Goal: Task Accomplishment & Management: Manage account settings

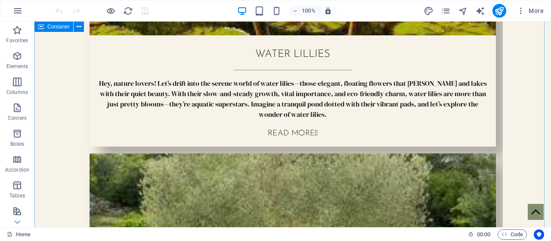
scroll to position [341, 0]
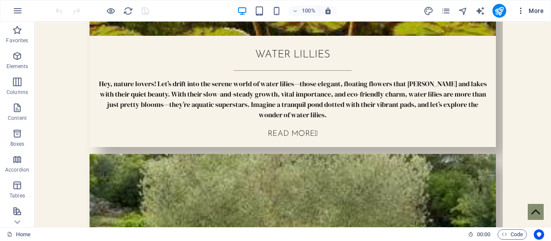
click at [523, 9] on icon "button" at bounding box center [521, 10] width 9 height 9
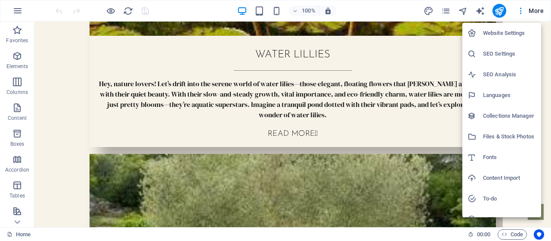
click at [398, 155] on div at bounding box center [275, 120] width 551 height 241
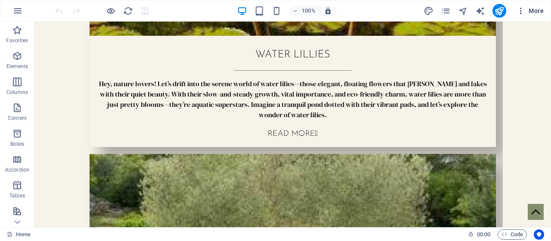
click at [524, 7] on icon "button" at bounding box center [521, 10] width 9 height 9
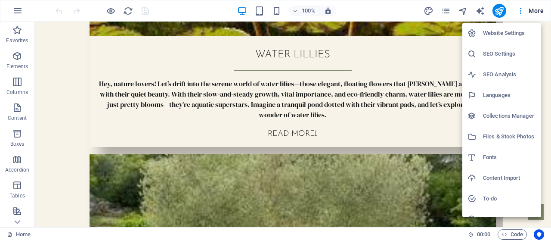
click at [507, 29] on h6 "Website Settings" at bounding box center [509, 33] width 53 height 10
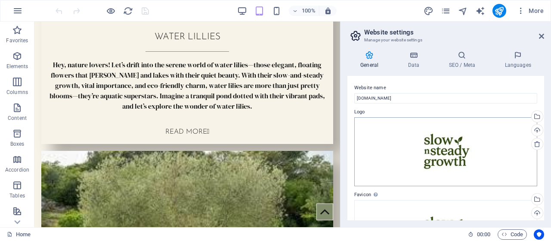
scroll to position [205, 0]
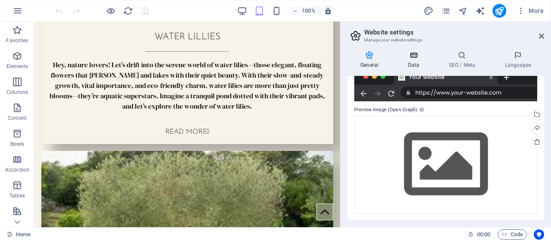
click at [415, 61] on h4 "Data" at bounding box center [415, 60] width 41 height 18
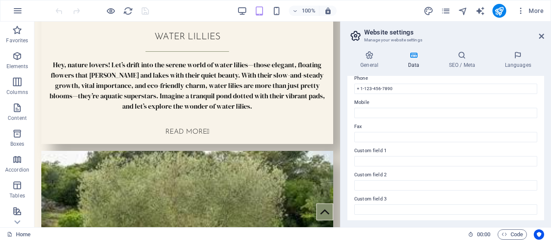
scroll to position [269, 0]
click at [457, 59] on icon at bounding box center [462, 55] width 53 height 9
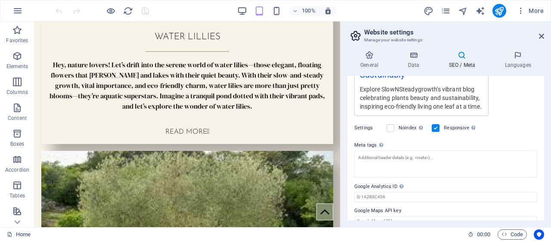
scroll to position [233, 0]
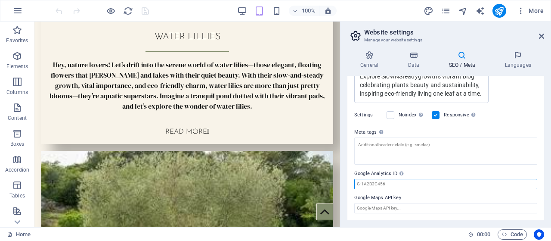
click at [392, 184] on input "Google Analytics ID Please only add the Google Analytics ID. We automatically i…" at bounding box center [445, 184] width 183 height 10
paste input "G-KSDX1ZK1W2"
type input "G-KSDX1ZK1W2"
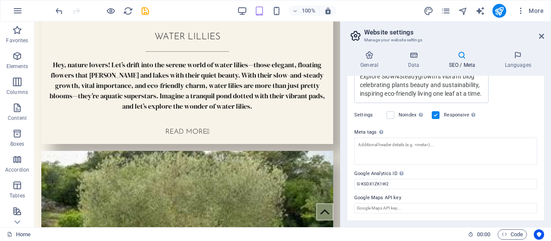
click at [453, 165] on div "SEO Title The title of your website - make it something that stands out in sear…" at bounding box center [446, 148] width 197 height 144
click at [149, 11] on icon "save" at bounding box center [145, 11] width 10 height 10
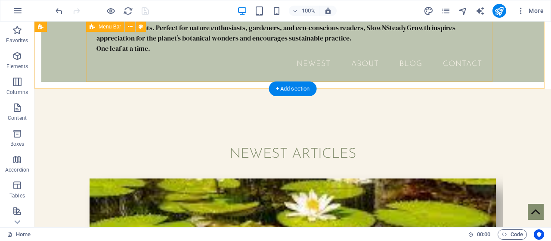
scroll to position [0, 0]
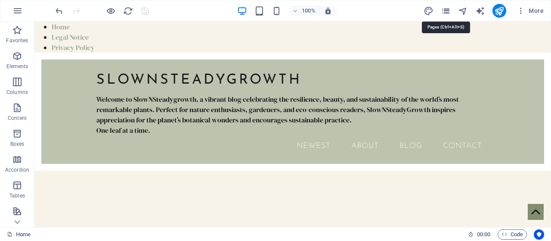
click at [444, 10] on icon "pages" at bounding box center [446, 11] width 10 height 10
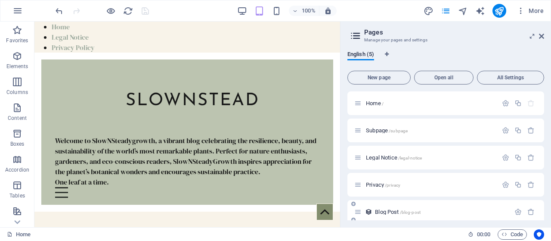
click at [376, 213] on div "Blog Post /blog-post" at bounding box center [432, 212] width 156 height 10
click at [376, 213] on span "Blog Post /blog-post" at bounding box center [398, 211] width 46 height 6
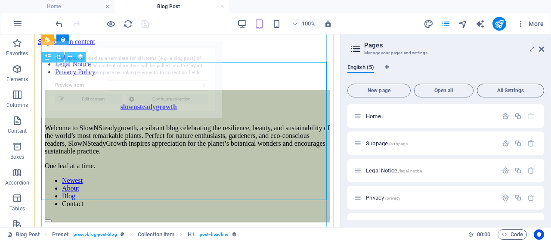
scroll to position [365, 0]
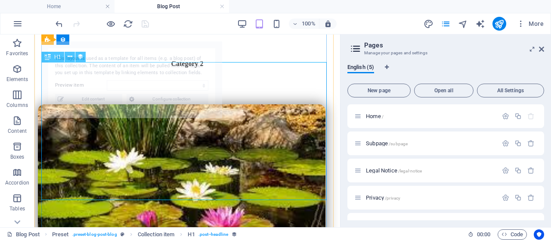
select select "68b89ff59de914c219044ea4"
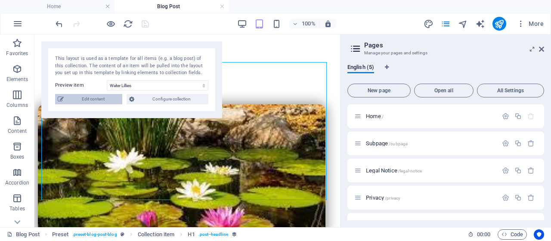
click at [110, 101] on span "Edit content" at bounding box center [92, 99] width 53 height 10
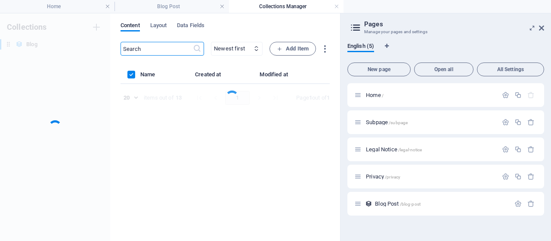
scroll to position [0, 0]
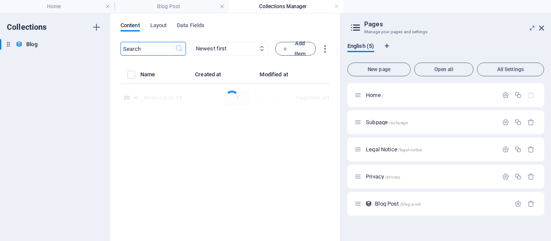
select select "Category 2"
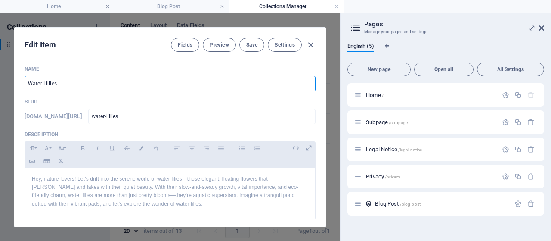
click at [47, 81] on input "Water Lillies" at bounding box center [170, 84] width 291 height 16
type input "Water Lilies"
click at [86, 101] on p "Slug" at bounding box center [170, 101] width 291 height 7
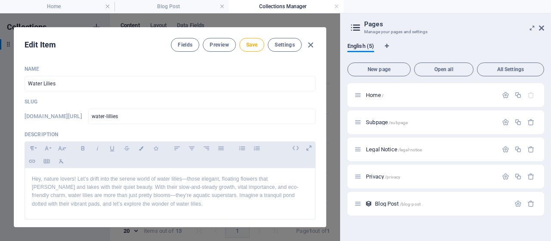
click at [113, 132] on p "Description" at bounding box center [170, 134] width 291 height 7
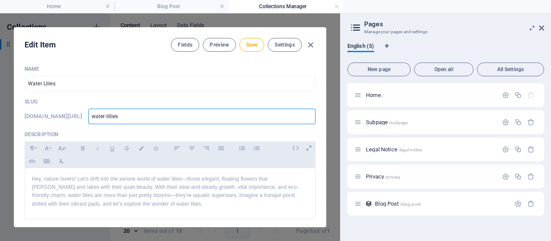
click at [130, 114] on input "water-lillies" at bounding box center [201, 117] width 227 height 16
type input "water-lilies"
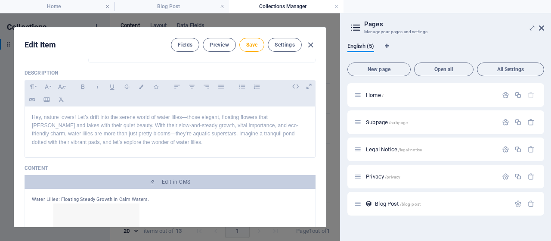
scroll to position [62, 0]
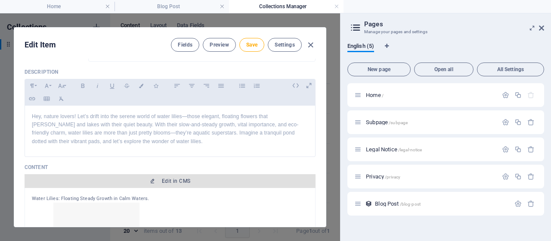
click at [162, 180] on span "Edit in CMS" at bounding box center [176, 180] width 28 height 7
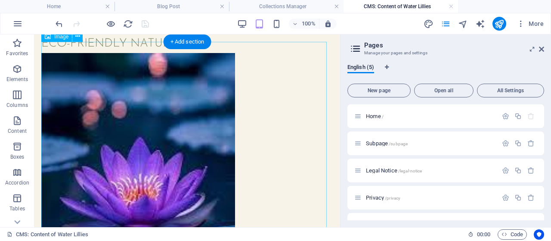
scroll to position [485, 0]
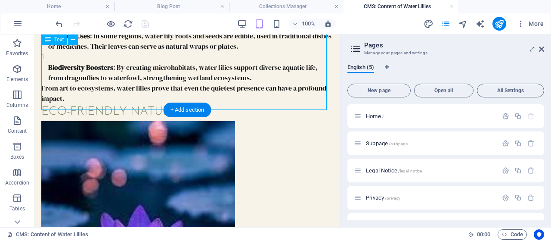
drag, startPoint x: 162, startPoint y: 100, endPoint x: 158, endPoint y: 99, distance: 4.5
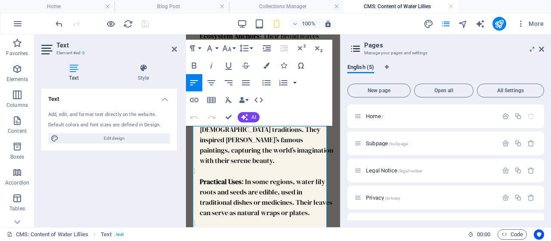
scroll to position [151, 0]
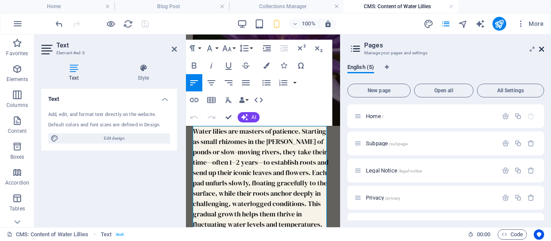
click at [541, 50] on icon at bounding box center [541, 49] width 5 height 7
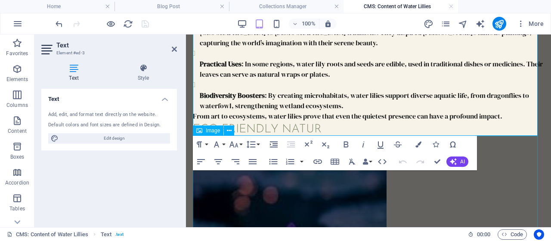
scroll to position [424, 0]
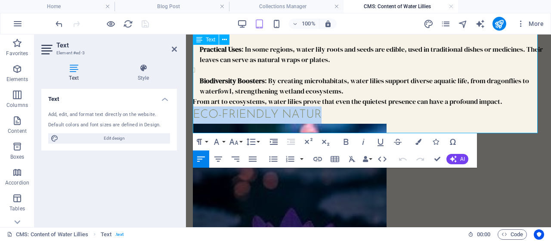
drag, startPoint x: 330, startPoint y: 126, endPoint x: 193, endPoint y: 120, distance: 137.1
click at [193, 120] on h2 "Eco-Friendly Natur" at bounding box center [368, 115] width 351 height 18
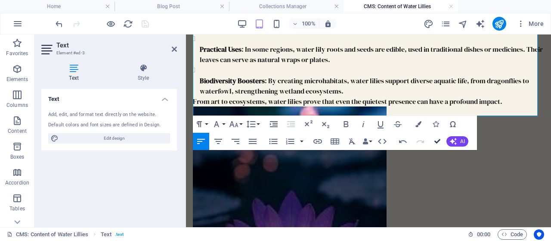
drag, startPoint x: 435, startPoint y: 142, endPoint x: 401, endPoint y: 106, distance: 49.3
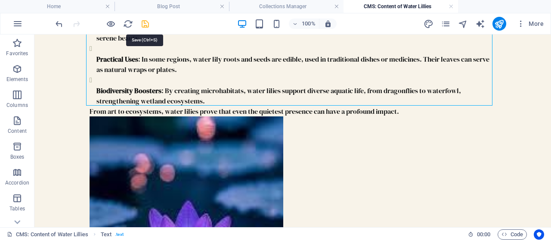
click at [144, 23] on icon "save" at bounding box center [145, 24] width 10 height 10
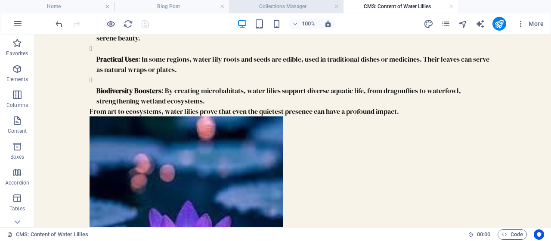
type input "water-lilies"
click at [275, 6] on h4 "Collections Manager" at bounding box center [286, 6] width 115 height 9
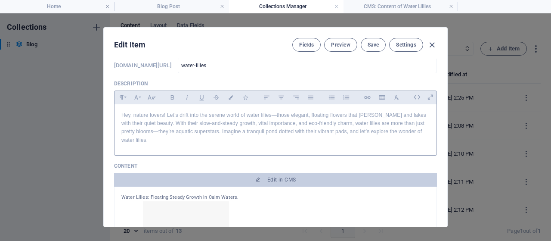
scroll to position [49, 0]
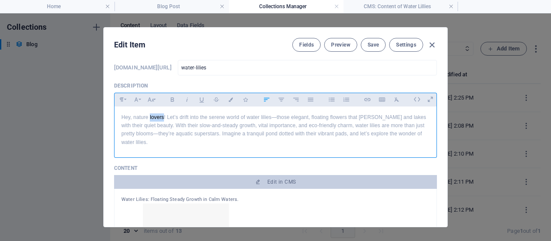
drag, startPoint x: 162, startPoint y: 118, endPoint x: 148, endPoint y: 117, distance: 13.8
click at [148, 117] on p "Hey, nature lovers! Let’s drift into the serene world of water lilies—those ele…" at bounding box center [275, 129] width 308 height 33
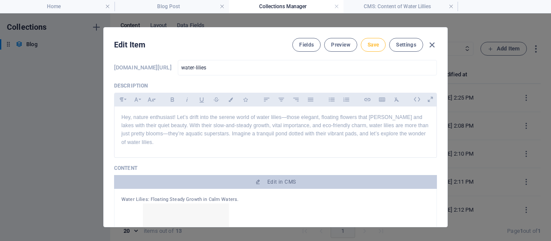
click at [370, 44] on span "Save" at bounding box center [373, 44] width 11 height 7
click at [433, 42] on icon "button" at bounding box center [432, 45] width 10 height 10
type input "2025-09-03"
type input "water-lilies"
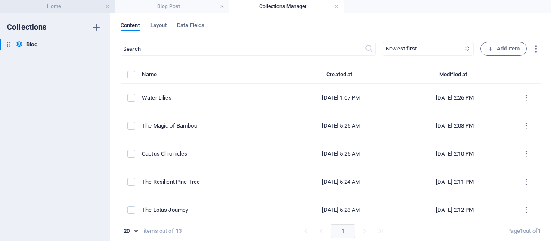
click at [68, 11] on h4 "Home" at bounding box center [57, 6] width 115 height 9
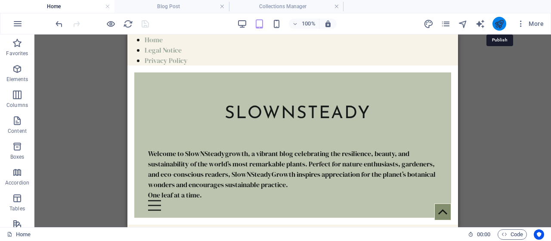
click at [500, 19] on icon "publish" at bounding box center [499, 24] width 10 height 10
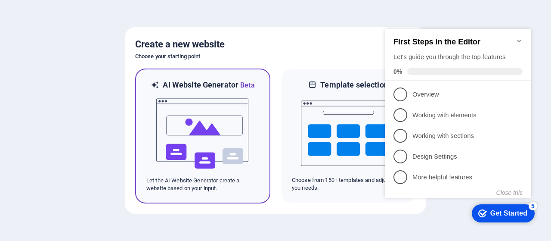
click at [222, 111] on img at bounding box center [202, 133] width 95 height 86
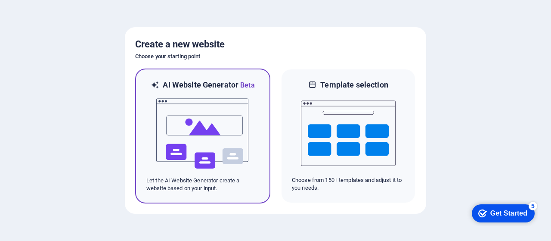
click at [222, 111] on img at bounding box center [202, 133] width 95 height 86
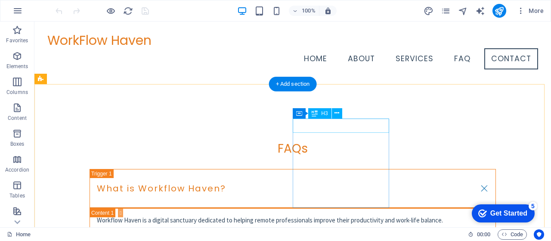
scroll to position [1380, 0]
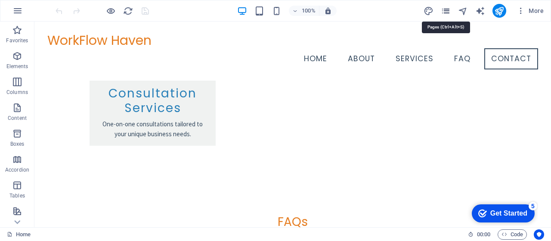
click at [449, 8] on icon "pages" at bounding box center [446, 11] width 10 height 10
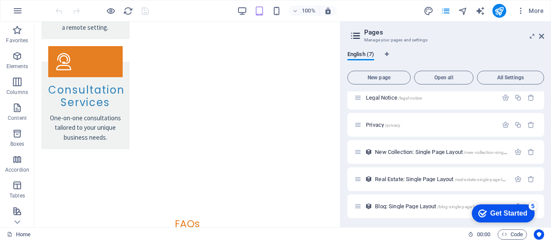
scroll to position [61, 0]
click at [542, 37] on icon at bounding box center [541, 36] width 5 height 7
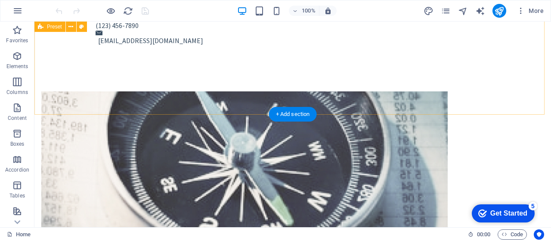
scroll to position [378, 0]
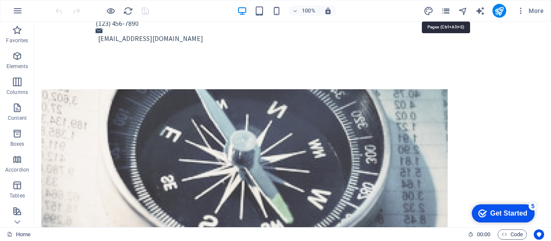
click at [445, 12] on icon "pages" at bounding box center [446, 11] width 10 height 10
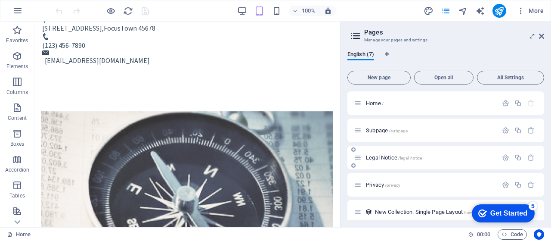
scroll to position [61, 0]
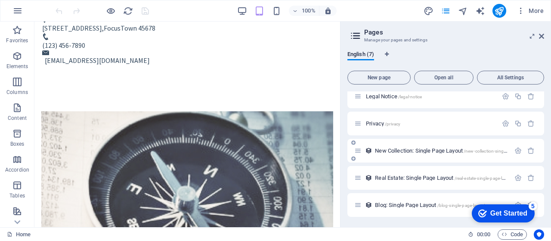
click at [443, 150] on span "New Collection: Single Page Layout /new-collection-single-page-layout" at bounding box center [453, 150] width 156 height 6
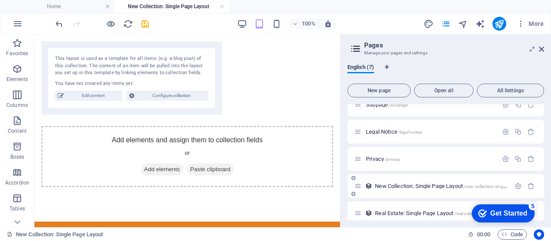
scroll to position [74, 0]
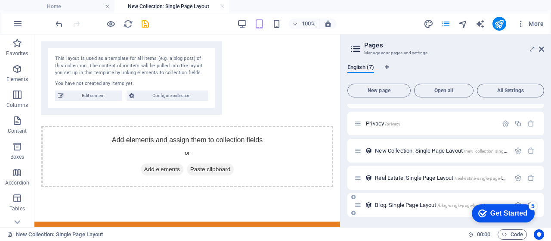
click at [399, 204] on span "Blog: Single Page Layout /blog-single-page-layout" at bounding box center [430, 205] width 110 height 6
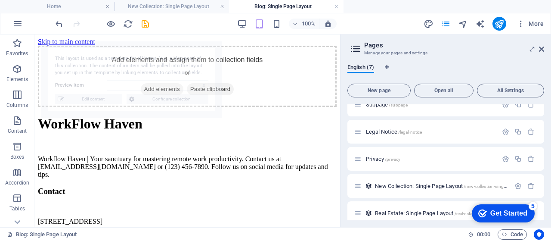
scroll to position [0, 0]
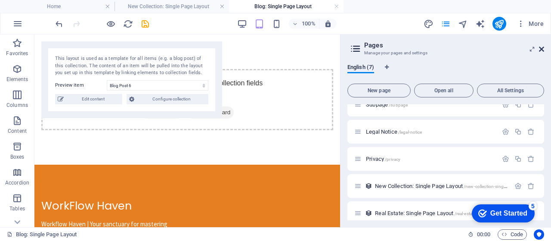
click at [542, 50] on icon at bounding box center [541, 49] width 5 height 7
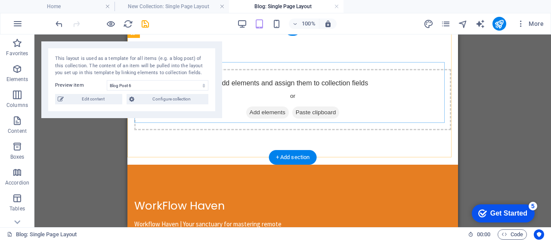
scroll to position [11, 0]
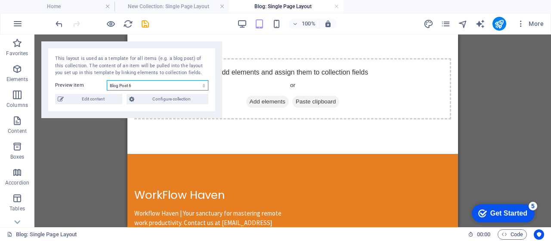
click at [199, 87] on select "Blog Post 6 Blog Post 5 Blog Post 4 Blog Post 3 Blog Post 2 Blog Post 1" at bounding box center [158, 85] width 102 height 10
click at [107, 80] on select "Blog Post 6 Blog Post 5 Blog Post 4 Blog Post 3 Blog Post 2 Blog Post 1" at bounding box center [158, 85] width 102 height 10
click at [185, 84] on select "Blog Post 6 Blog Post 5 Blog Post 4 Blog Post 3 Blog Post 2 Blog Post 1" at bounding box center [158, 85] width 102 height 10
select select "68b8b2f02804fef6d509af03"
click at [107, 80] on select "Blog Post 6 Blog Post 5 Blog Post 4 Blog Post 3 Blog Post 2 Blog Post 1" at bounding box center [158, 85] width 102 height 10
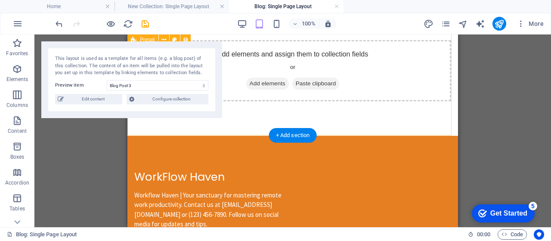
scroll to position [0, 0]
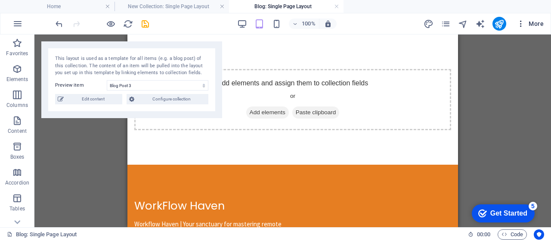
click at [523, 26] on icon "button" at bounding box center [521, 23] width 9 height 9
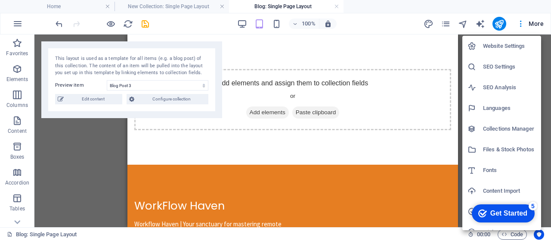
click at [445, 23] on div at bounding box center [275, 120] width 551 height 241
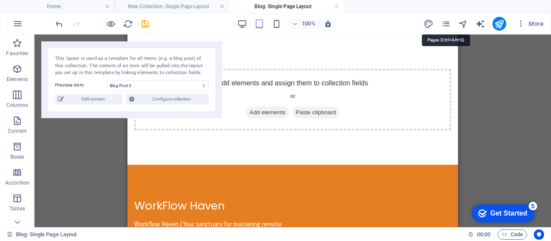
click at [445, 23] on icon "pages" at bounding box center [446, 24] width 10 height 10
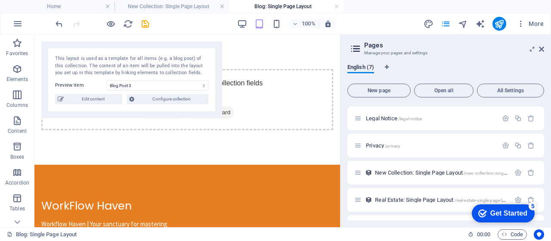
scroll to position [74, 0]
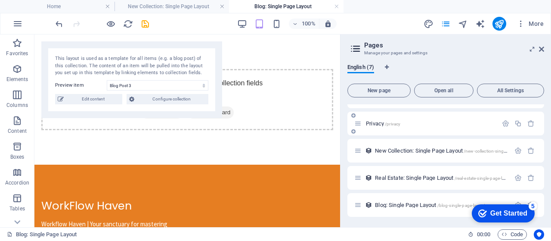
click at [394, 119] on div "Privacy /privacy" at bounding box center [425, 123] width 143 height 10
click at [377, 124] on span "Privacy /privacy" at bounding box center [383, 123] width 34 height 6
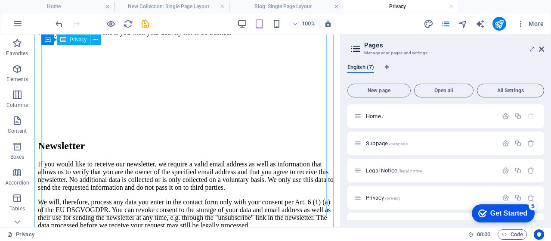
scroll to position [2170, 0]
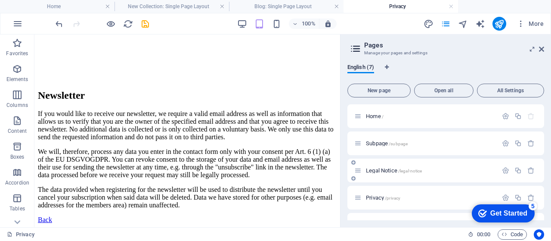
click at [377, 170] on span "Legal Notice /legal-notice" at bounding box center [394, 170] width 56 height 6
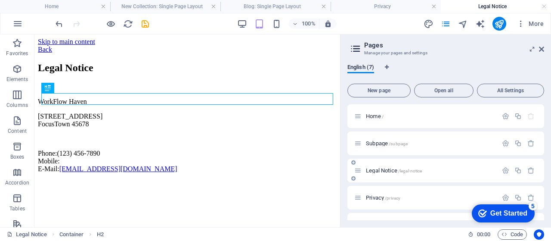
scroll to position [0, 0]
click at [542, 47] on icon at bounding box center [541, 49] width 5 height 7
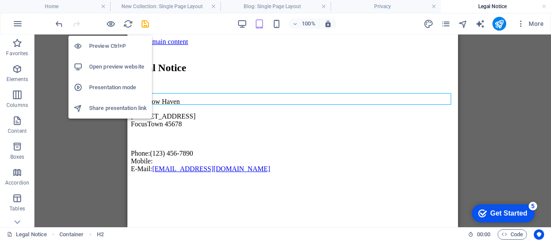
click at [124, 64] on h6 "Open preview website" at bounding box center [118, 67] width 58 height 10
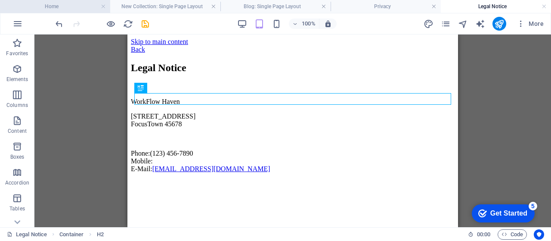
click at [90, 5] on h4 "Home" at bounding box center [55, 6] width 110 height 9
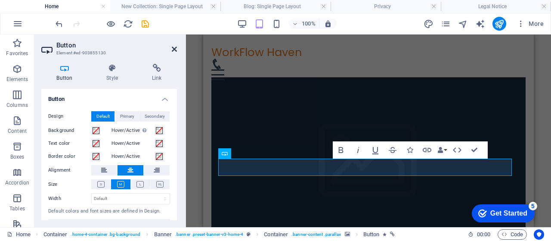
click at [176, 48] on icon at bounding box center [174, 49] width 5 height 7
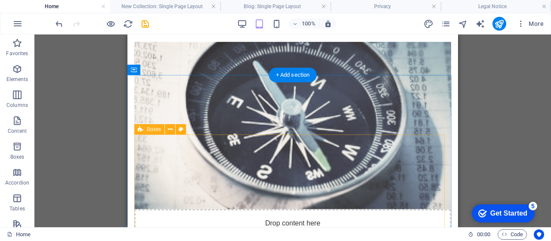
scroll to position [439, 0]
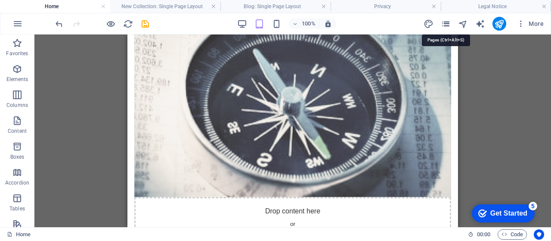
click at [445, 23] on icon "pages" at bounding box center [446, 24] width 10 height 10
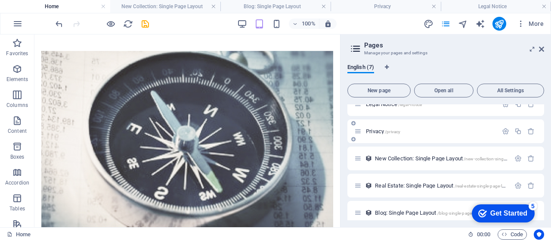
scroll to position [74, 0]
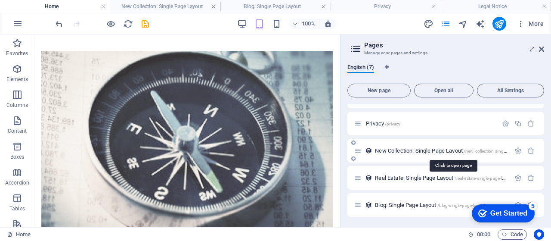
click at [407, 152] on span "New Collection: Single Page Layout /new-collection-single-page-layout" at bounding box center [453, 150] width 156 height 6
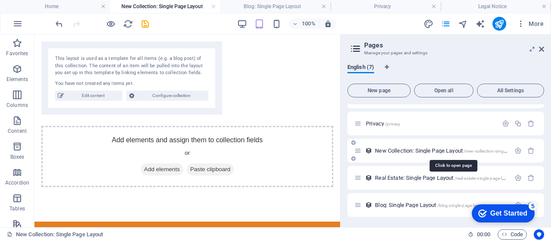
scroll to position [0, 0]
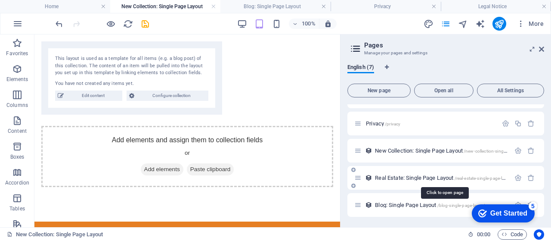
click at [411, 178] on span "Real Estate: Single Page Layout /real-estate-single-page-layout" at bounding box center [444, 177] width 138 height 6
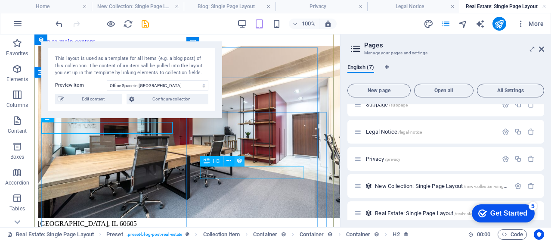
scroll to position [129, 0]
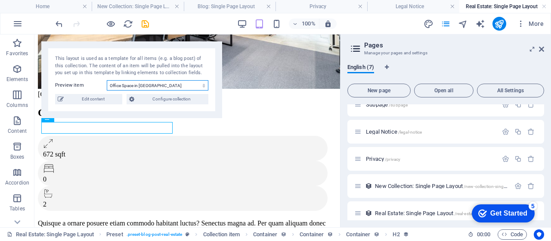
click at [199, 86] on select "Office Space in Chicago Executive Office in Anaheim Serviced Office in Denver L…" at bounding box center [158, 85] width 102 height 10
select select "68b8b2f02804fef6d509af11"
click at [107, 80] on select "Office Space in Chicago Executive Office in Anaheim Serviced Office in Denver L…" at bounding box center [158, 85] width 102 height 10
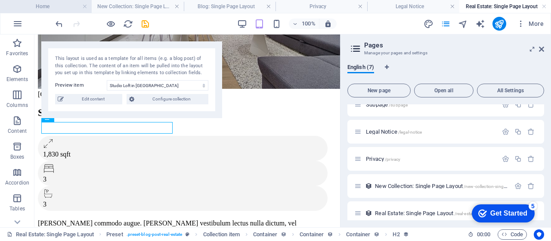
click at [68, 11] on li "Home" at bounding box center [46, 6] width 92 height 13
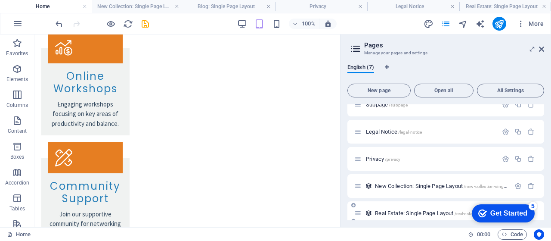
scroll to position [74, 0]
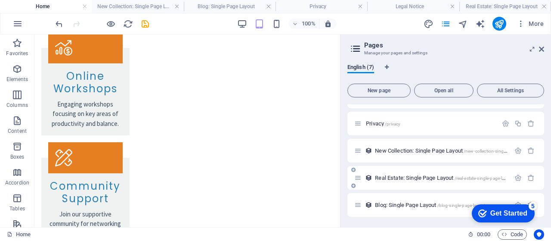
click at [357, 178] on icon at bounding box center [357, 177] width 7 height 7
click at [515, 175] on icon "button" at bounding box center [518, 177] width 7 height 7
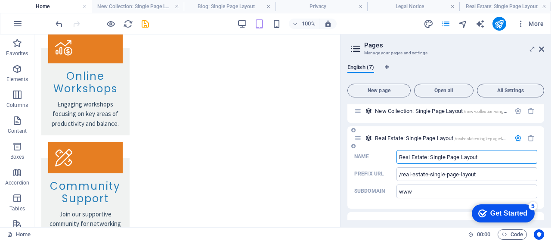
scroll to position [116, 0]
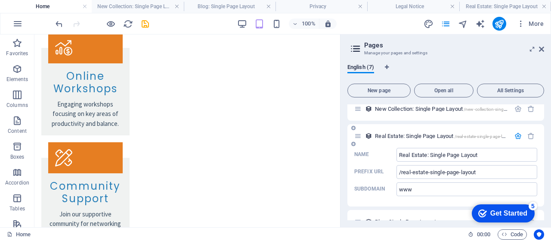
click at [365, 198] on div "Name Real Estate: Single Page Layout ​ Prefix URL /real-estate-single-page-layo…" at bounding box center [446, 177] width 197 height 59
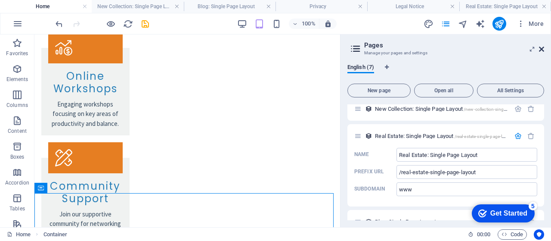
click at [542, 48] on icon at bounding box center [541, 49] width 5 height 7
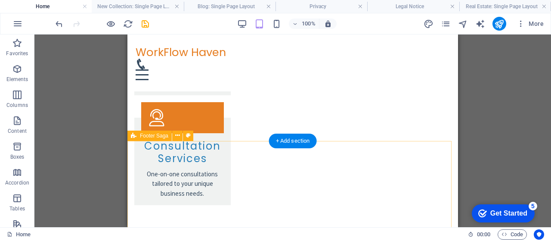
scroll to position [1373, 0]
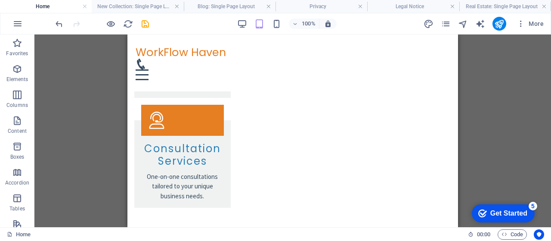
click at [340, 19] on div "100% More" at bounding box center [301, 24] width 494 height 14
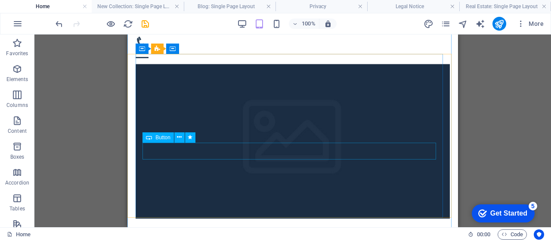
scroll to position [15, 0]
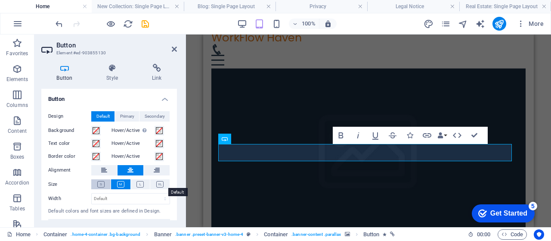
scroll to position [16, 0]
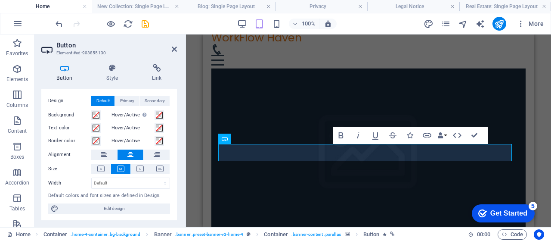
click at [65, 64] on icon at bounding box center [64, 68] width 47 height 9
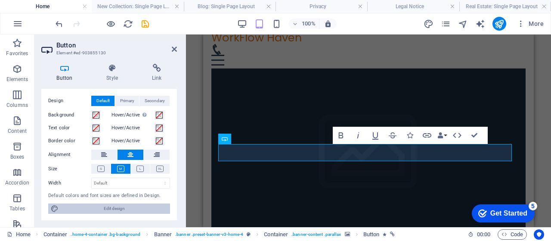
click at [134, 209] on span "Edit design" at bounding box center [114, 208] width 106 height 10
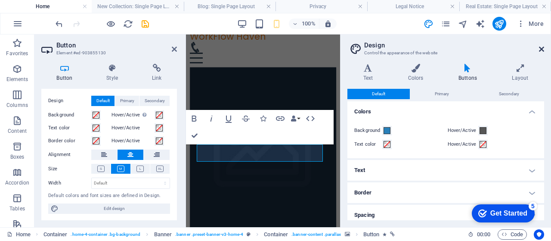
click at [542, 46] on icon at bounding box center [541, 49] width 5 height 7
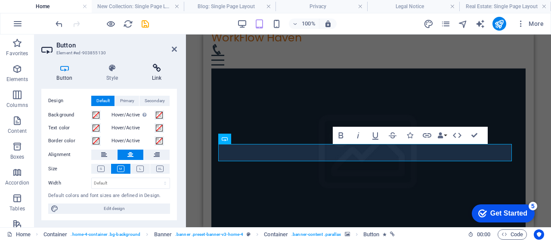
click at [157, 71] on icon at bounding box center [157, 68] width 40 height 9
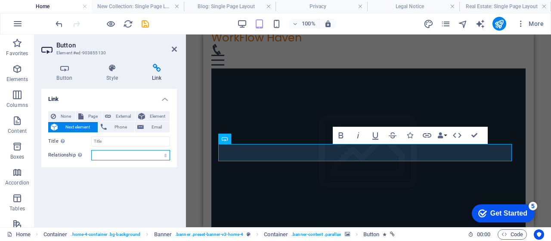
click at [134, 155] on select "alternate author bookmark external help license next nofollow noreferrer noopen…" at bounding box center [130, 155] width 79 height 10
click at [121, 182] on div "Link None Page External Element Next element Phone Email Page Home Subpage Lega…" at bounding box center [109, 154] width 136 height 131
click at [173, 48] on icon at bounding box center [174, 49] width 5 height 7
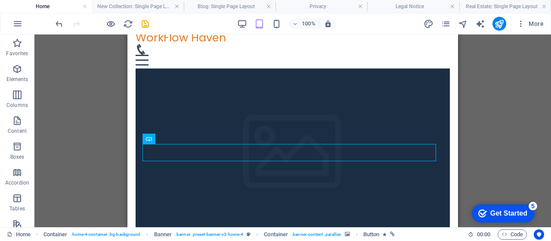
click at [118, 99] on div "H2 Container Banner Container Container Menu Bar H3 Spacer Button Info Bar Cont…" at bounding box center [292, 130] width 517 height 193
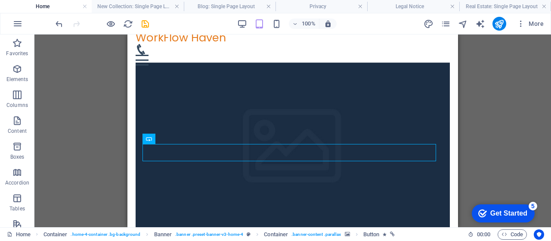
scroll to position [0, 0]
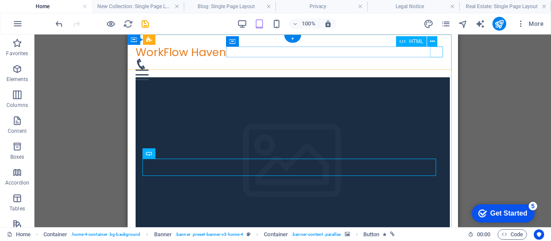
click at [438, 69] on div "Menu" at bounding box center [293, 74] width 314 height 11
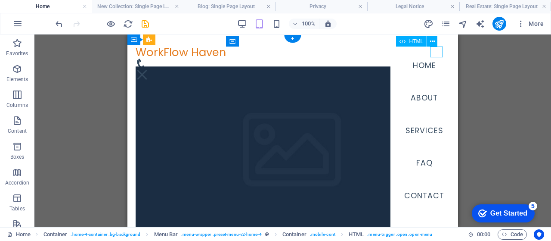
click at [149, 69] on div "Menu" at bounding box center [142, 74] width 13 height 11
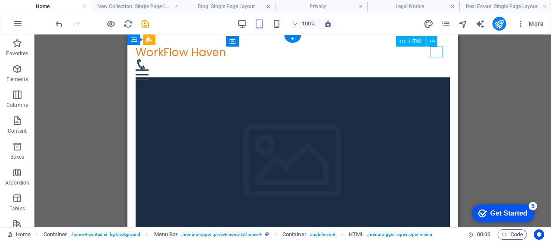
click at [438, 69] on div "Menu" at bounding box center [293, 74] width 314 height 11
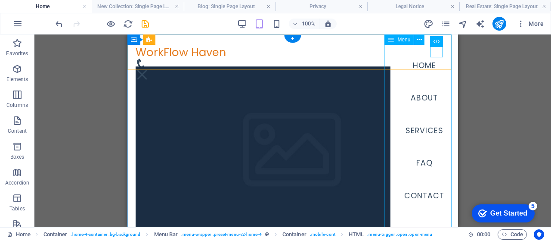
click at [420, 132] on nav "Home About Services FAQ Contact" at bounding box center [425, 130] width 68 height 193
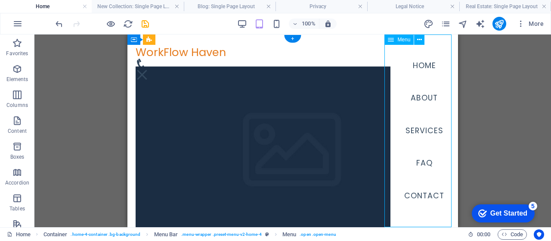
click at [429, 131] on nav "Home About Services FAQ Contact" at bounding box center [425, 130] width 68 height 193
select select
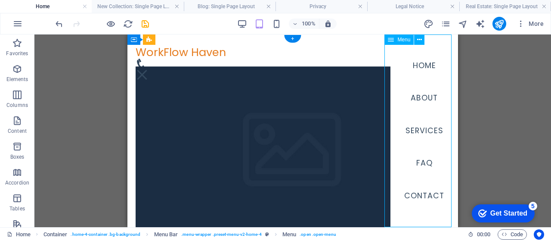
select select
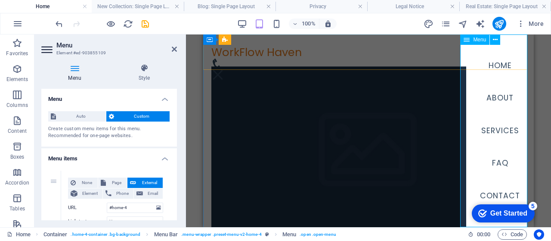
click at [483, 131] on nav "Home About Services FAQ Contact" at bounding box center [500, 130] width 68 height 193
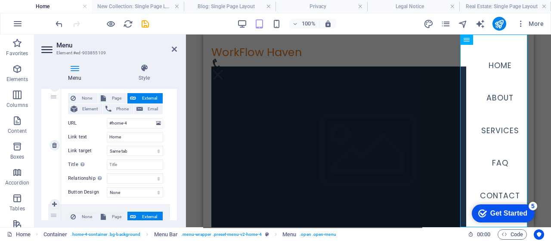
scroll to position [85, 0]
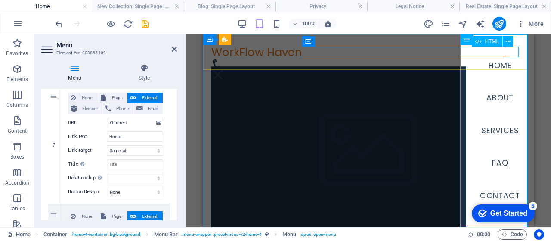
click at [224, 69] on div "Menu" at bounding box center [217, 74] width 13 height 11
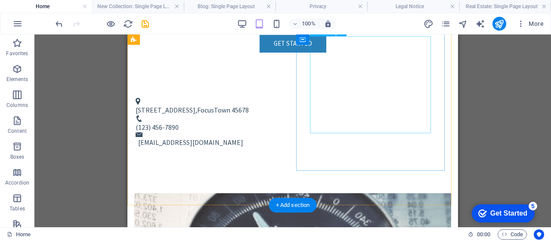
scroll to position [302, 0]
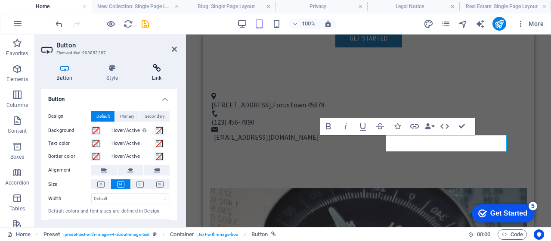
click at [159, 76] on h4 "Link" at bounding box center [157, 73] width 40 height 18
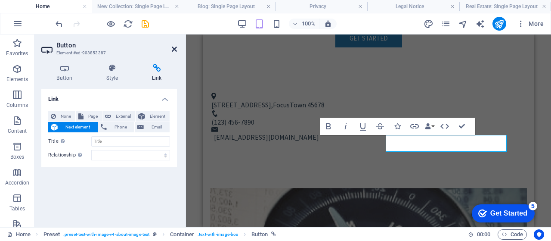
click at [172, 50] on icon at bounding box center [174, 49] width 5 height 7
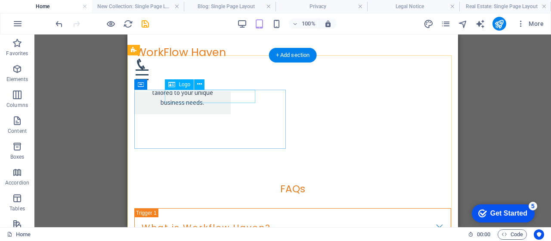
scroll to position [1466, 0]
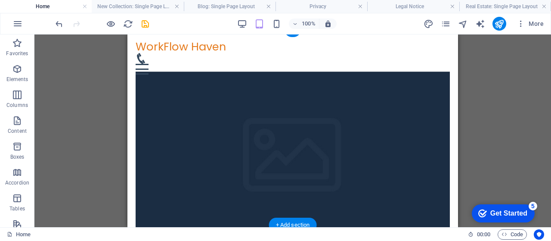
scroll to position [0, 0]
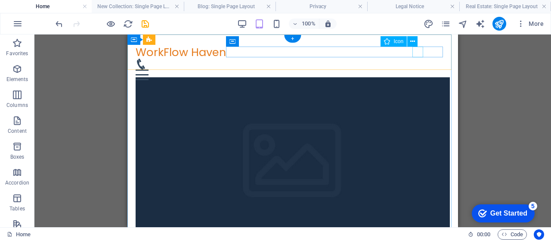
click at [419, 59] on figure at bounding box center [290, 64] width 308 height 11
select select "xMidYMid"
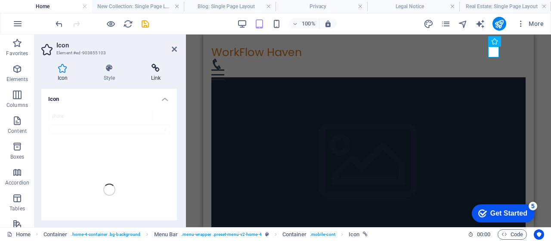
click at [156, 72] on icon at bounding box center [156, 68] width 42 height 9
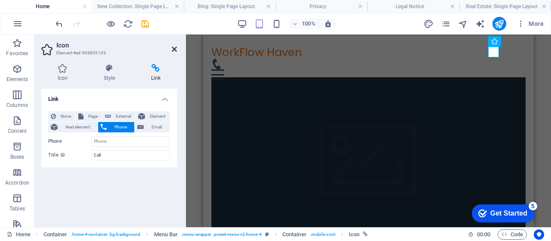
click at [172, 47] on icon at bounding box center [174, 49] width 5 height 7
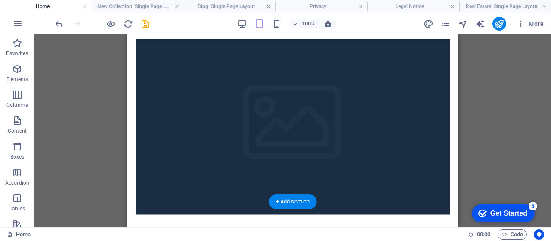
scroll to position [64, 0]
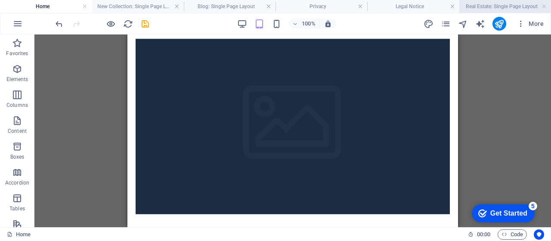
click at [474, 6] on h4 "Real Estate: Single Page Layout" at bounding box center [506, 6] width 92 height 9
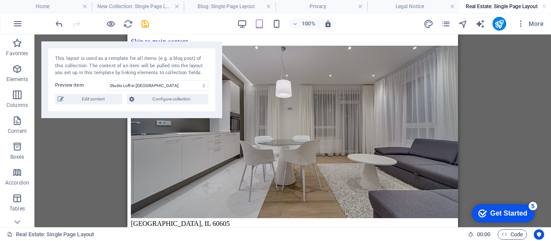
scroll to position [129, 0]
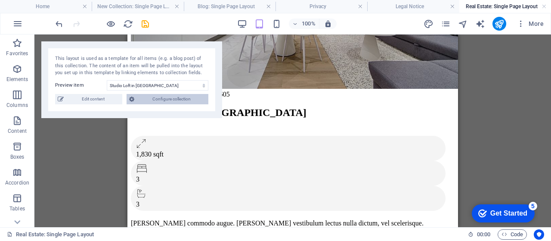
click at [175, 101] on span "Configure collection" at bounding box center [171, 99] width 69 height 10
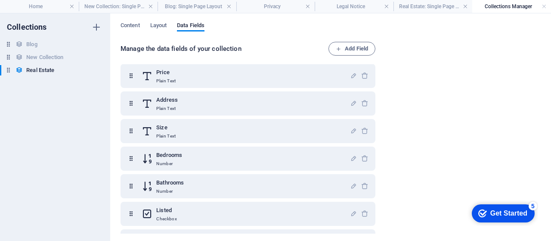
scroll to position [221, 0]
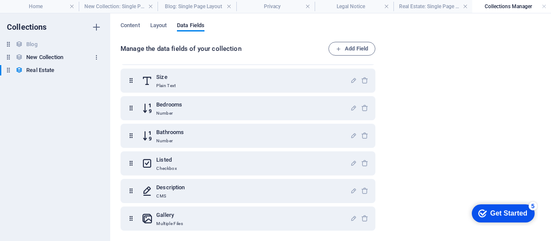
click at [96, 59] on icon "button" at bounding box center [96, 57] width 6 height 6
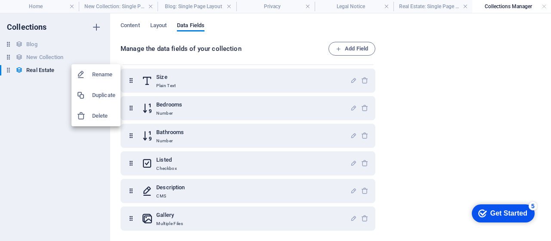
click at [158, 28] on div at bounding box center [275, 120] width 551 height 241
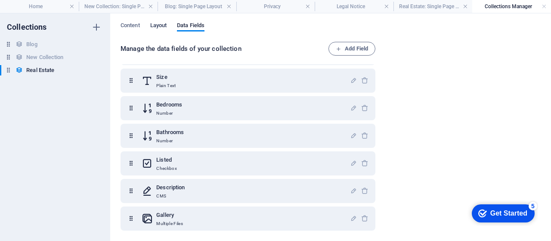
click at [160, 26] on span "Layout" at bounding box center [158, 26] width 17 height 12
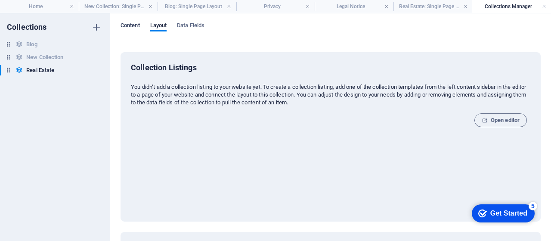
click at [128, 23] on span "Content" at bounding box center [130, 26] width 19 height 12
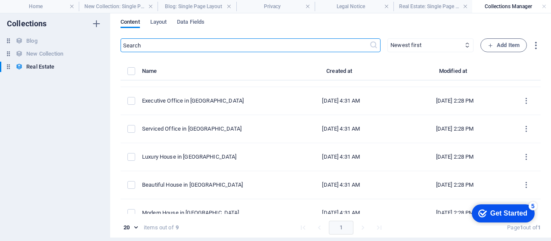
scroll to position [0, 0]
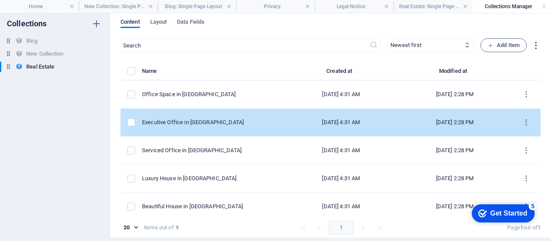
click at [243, 120] on div "Executive Office in Anaheim" at bounding box center [209, 122] width 135 height 8
click at [243, 120] on div "​ Newest first Oldest first Last modified Name (ascending) Name (descending) Sl…" at bounding box center [331, 139] width 420 height 203
select select "Office"
select select "For Rent"
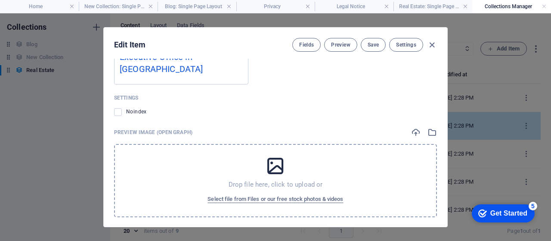
scroll to position [1078, 0]
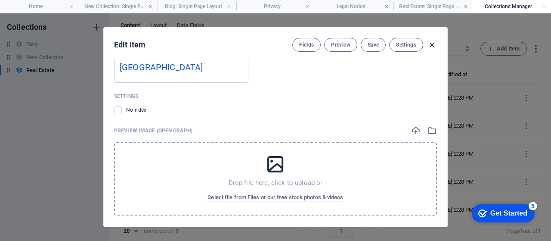
click at [434, 42] on icon "button" at bounding box center [432, 45] width 10 height 10
checkbox input "false"
type input "executive-office-in-anaheim"
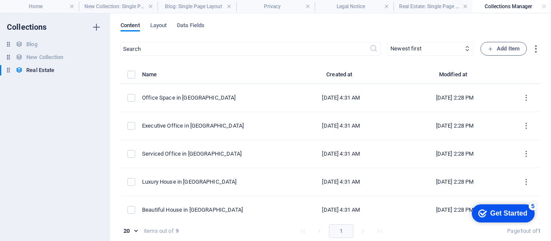
scroll to position [965, 0]
click at [150, 3] on link at bounding box center [150, 7] width 5 height 8
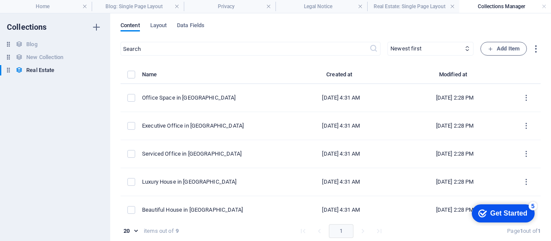
click at [150, 3] on h4 "Blog: Single Page Layout" at bounding box center [138, 6] width 92 height 9
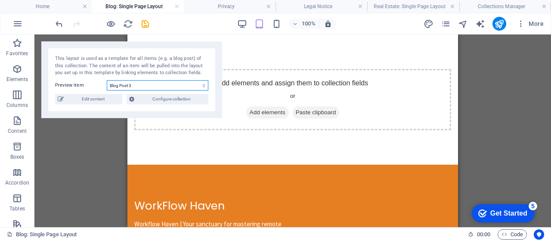
click at [158, 90] on select "Blog Post 6 Blog Post 5 Blog Post 4 Blog Post 3 Blog Post 2 Blog Post 1" at bounding box center [158, 85] width 102 height 10
select select "68b8b2f02804fef6d509af06"
click at [107, 80] on select "Blog Post 6 Blog Post 5 Blog Post 4 Blog Post 3 Blog Post 2 Blog Post 1" at bounding box center [158, 85] width 102 height 10
click at [200, 81] on select "Blog Post 6 Blog Post 5 Blog Post 4 Blog Post 3 Blog Post 2 Blog Post 1" at bounding box center [158, 85] width 102 height 10
click at [178, 7] on link at bounding box center [176, 7] width 5 height 8
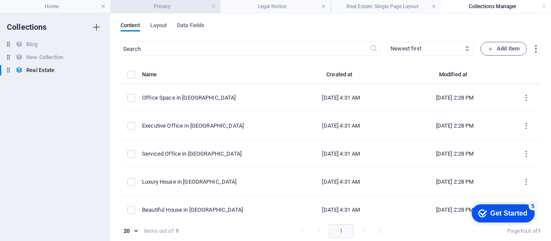
click at [178, 7] on h4 "Privacy" at bounding box center [165, 6] width 110 height 9
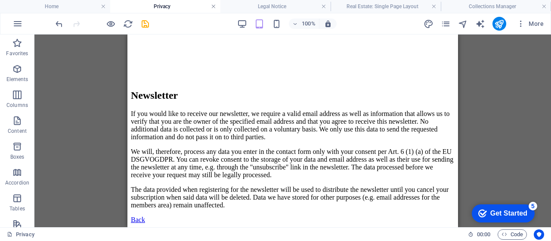
click at [215, 6] on link at bounding box center [213, 7] width 5 height 8
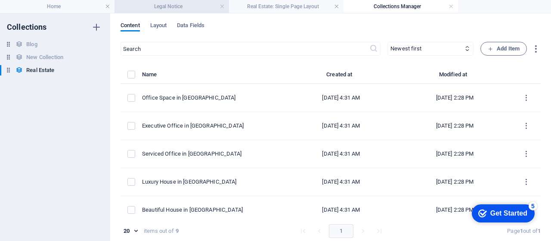
click at [215, 6] on h4 "Legal Notice" at bounding box center [172, 6] width 115 height 9
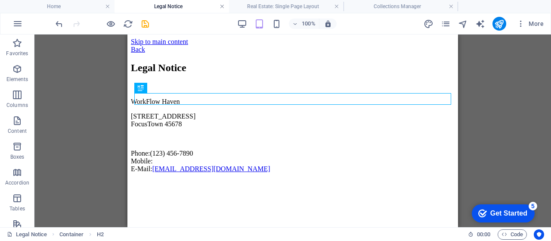
click at [222, 6] on link at bounding box center [222, 7] width 5 height 8
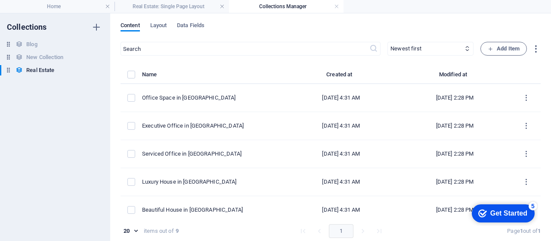
click at [222, 6] on link at bounding box center [222, 7] width 5 height 8
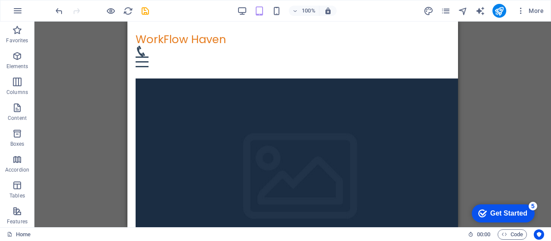
scroll to position [64, 0]
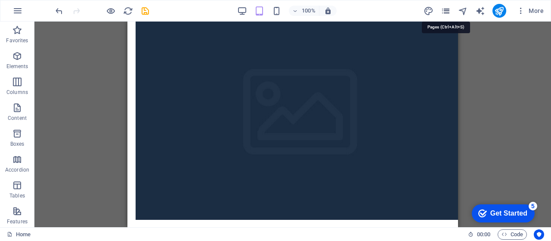
click at [447, 10] on icon "pages" at bounding box center [446, 11] width 10 height 10
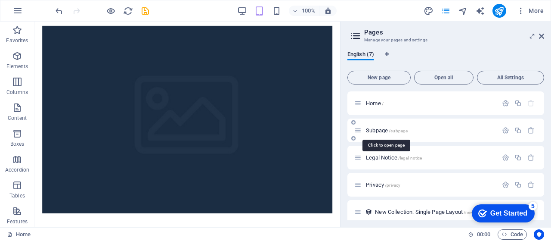
click at [405, 131] on span "/subpage" at bounding box center [398, 130] width 19 height 5
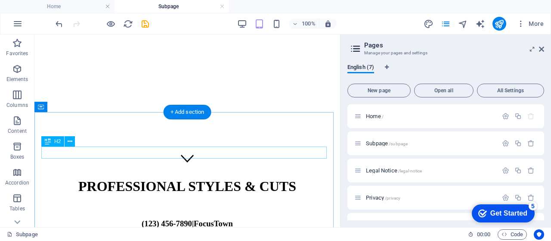
scroll to position [95, 0]
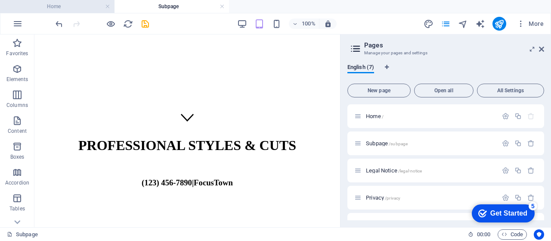
click at [80, 11] on h4 "Home" at bounding box center [57, 6] width 115 height 9
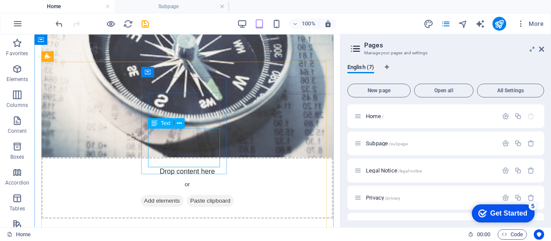
scroll to position [538, 0]
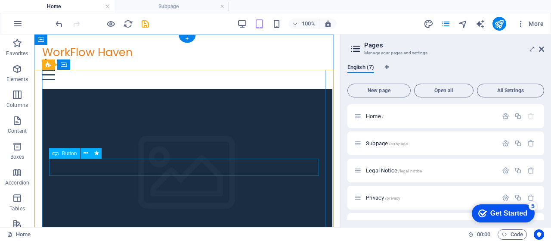
scroll to position [32, 0]
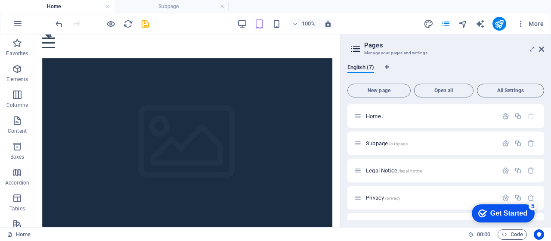
click at [545, 50] on aside "Pages Manage your pages and settings English (7) New page Open all All Settings…" at bounding box center [445, 130] width 211 height 193
click at [542, 47] on icon at bounding box center [541, 49] width 5 height 7
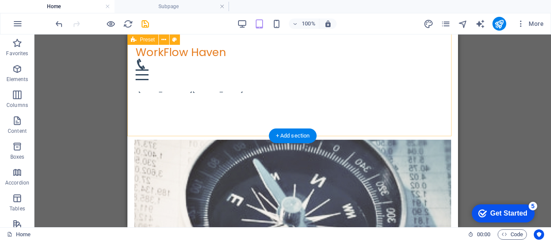
scroll to position [326, 0]
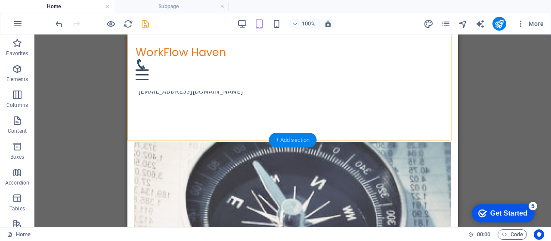
click at [287, 143] on div "+ Add section" at bounding box center [293, 140] width 48 height 15
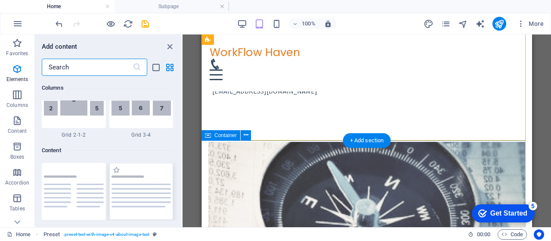
scroll to position [1507, 0]
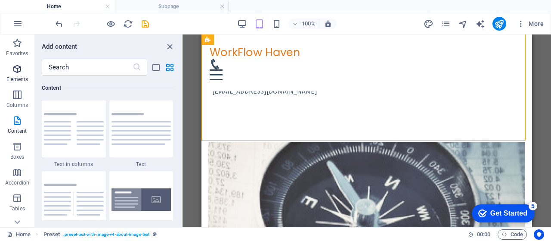
click at [19, 72] on icon "button" at bounding box center [17, 69] width 10 height 10
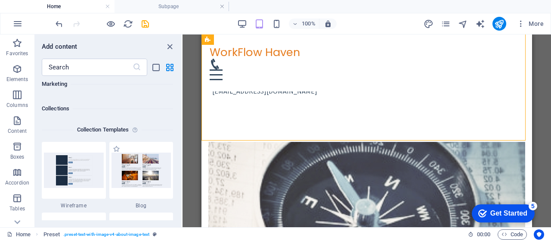
scroll to position [7869, 0]
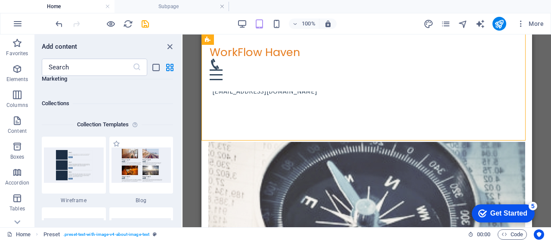
click at [135, 172] on img at bounding box center [142, 164] width 60 height 35
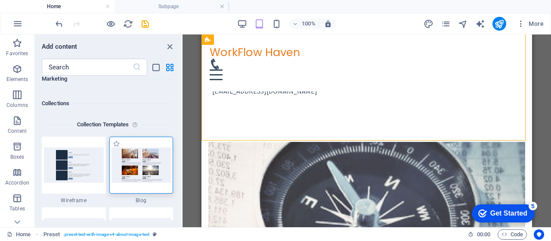
click at [135, 172] on img at bounding box center [142, 164] width 60 height 35
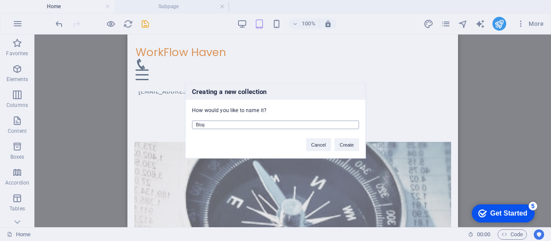
click at [250, 122] on input "Blog" at bounding box center [275, 124] width 167 height 9
type input "BLOG"
click at [351, 145] on button "Create" at bounding box center [347, 144] width 25 height 13
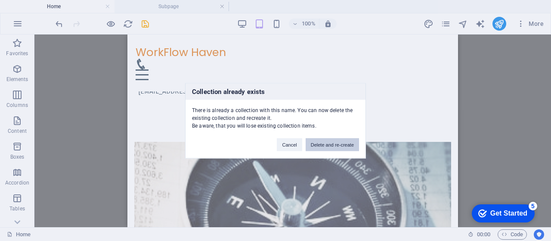
click at [320, 143] on button "Delete and re-create" at bounding box center [332, 144] width 53 height 13
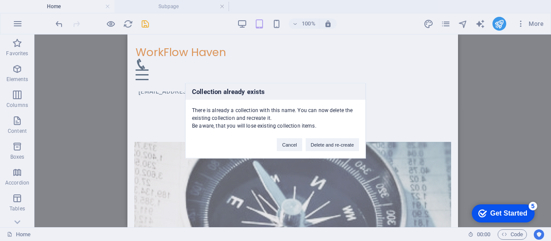
click at [320, 143] on button "Delete and re-create" at bounding box center [332, 144] width 53 height 13
click at [290, 145] on button "Cancel" at bounding box center [289, 144] width 25 height 13
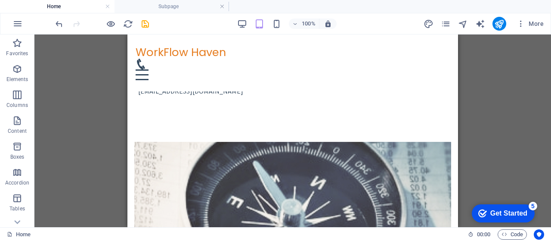
click at [484, 209] on icon "checkmark" at bounding box center [483, 213] width 9 height 9
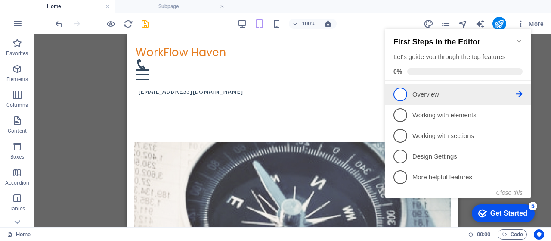
click at [408, 95] on link "1 Overview - incomplete" at bounding box center [458, 94] width 129 height 14
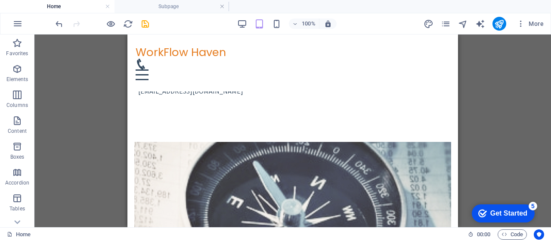
click at [486, 210] on div "checkmark Get Started 5" at bounding box center [503, 213] width 49 height 9
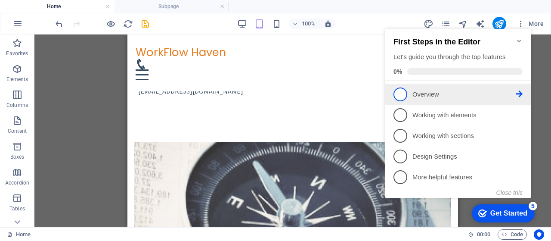
click at [397, 97] on span "1" at bounding box center [401, 94] width 14 height 14
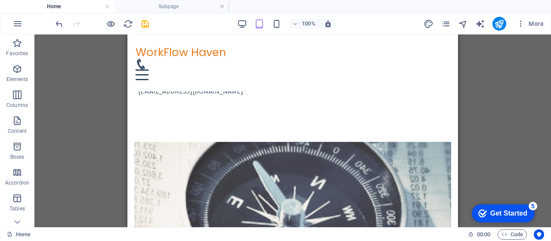
click at [491, 211] on div "Get Started" at bounding box center [509, 213] width 37 height 8
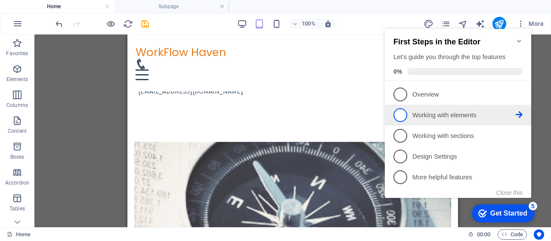
click at [511, 115] on p "Working with elements - incomplete" at bounding box center [464, 115] width 103 height 9
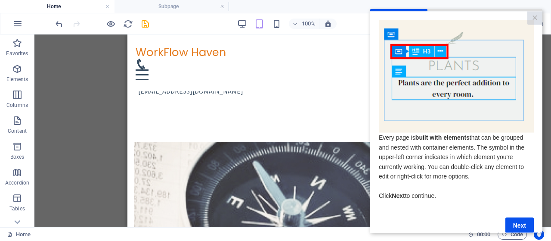
scroll to position [18, 0]
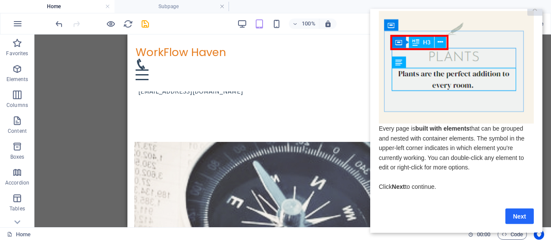
click at [514, 208] on link "Next" at bounding box center [520, 216] width 28 height 16
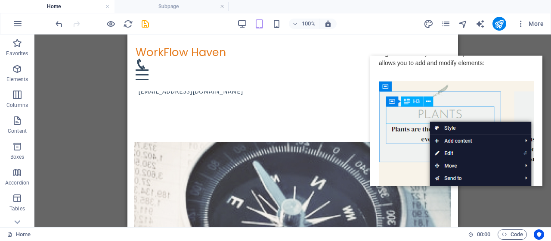
scroll to position [0, 0]
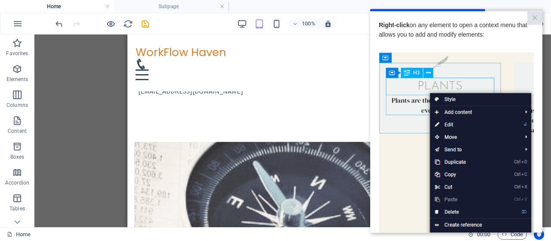
click at [407, 173] on img at bounding box center [456, 174] width 155 height 244
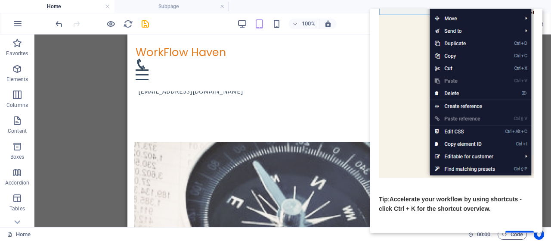
scroll to position [150, 0]
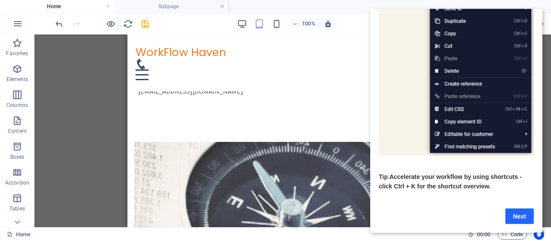
click at [510, 208] on link "Next" at bounding box center [520, 216] width 28 height 16
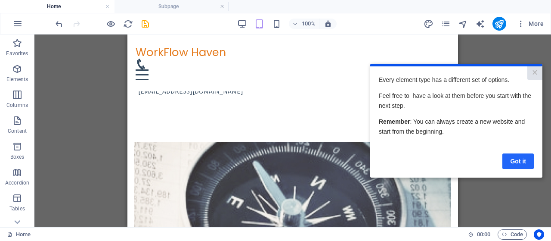
click at [517, 159] on link "Got it" at bounding box center [518, 161] width 31 height 16
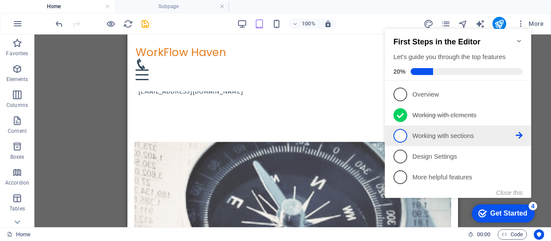
click at [435, 134] on p "Working with sections - incomplete" at bounding box center [464, 135] width 103 height 9
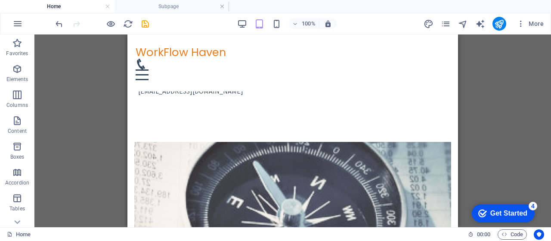
click at [483, 206] on div "checkmark Get Started 4" at bounding box center [503, 213] width 63 height 18
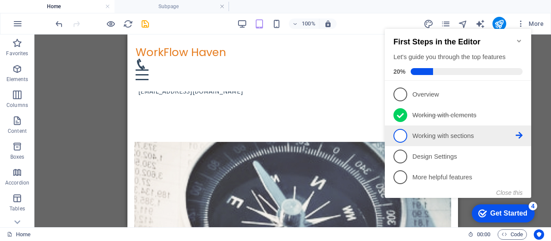
click at [517, 133] on icon at bounding box center [519, 135] width 7 height 7
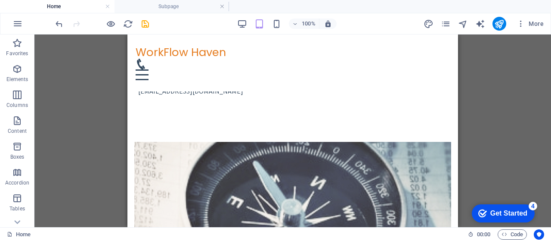
click at [507, 216] on div "Get Started" at bounding box center [509, 213] width 37 height 8
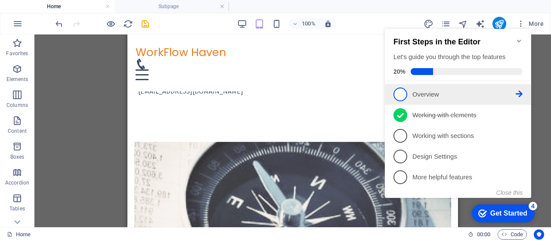
click at [407, 88] on link "1 Overview - incomplete" at bounding box center [458, 94] width 129 height 14
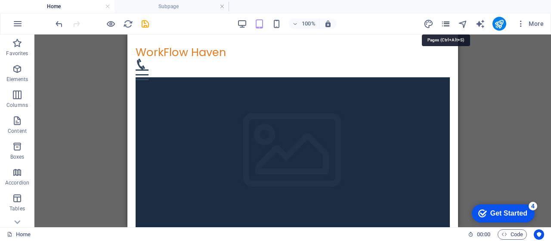
click at [444, 24] on icon "pages" at bounding box center [446, 24] width 10 height 10
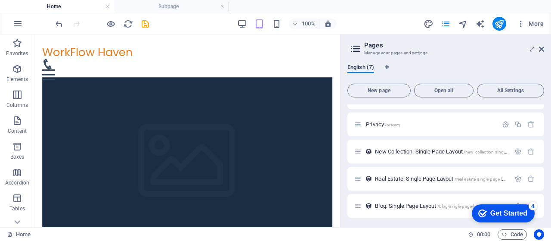
scroll to position [74, 0]
drag, startPoint x: 880, startPoint y: 405, endPoint x: 522, endPoint y: 208, distance: 409.5
click at [522, 208] on div "checkmark Get Started 4" at bounding box center [503, 213] width 63 height 18
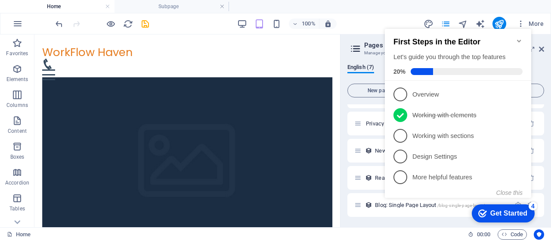
click at [523, 189] on div "First Steps in the Editor Let's guide you through the top features 20% 1 Overvi…" at bounding box center [458, 112] width 146 height 167
click at [520, 193] on button "Close this" at bounding box center [510, 192] width 26 height 7
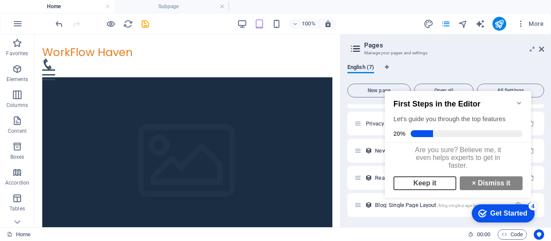
click at [445, 184] on link "Keep it" at bounding box center [425, 183] width 63 height 14
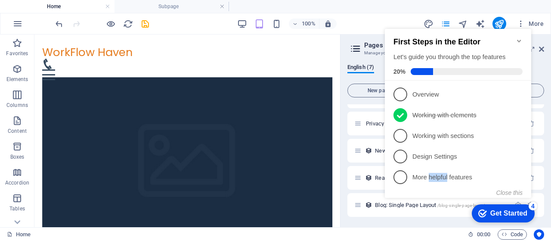
click at [445, 184] on li "5 More helpful features - incomplete" at bounding box center [458, 177] width 146 height 21
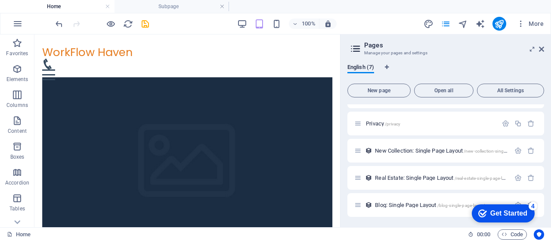
click at [516, 216] on div "Get Started" at bounding box center [509, 213] width 37 height 8
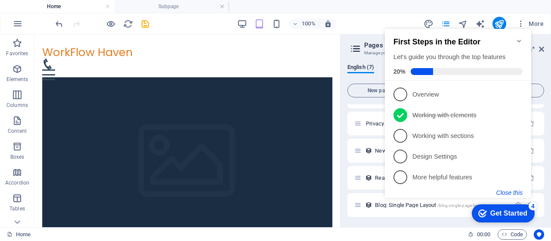
click at [507, 193] on button "Close this" at bounding box center [510, 192] width 26 height 7
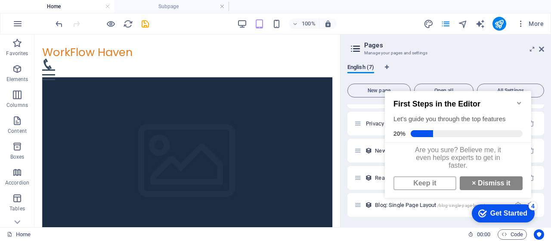
scroll to position [6, 0]
click at [439, 177] on link "Keep it" at bounding box center [425, 183] width 63 height 14
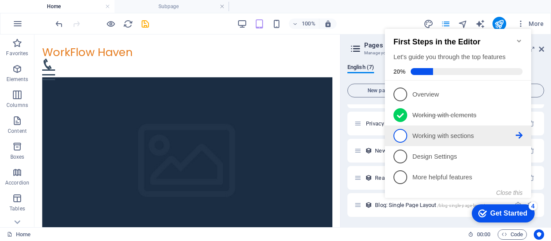
click at [423, 134] on p "Working with sections - incomplete" at bounding box center [464, 135] width 103 height 9
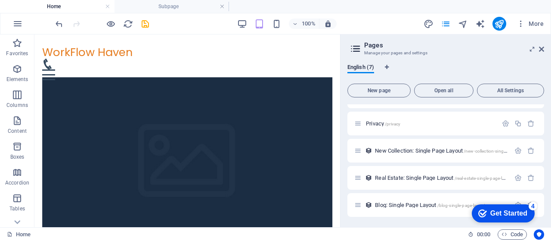
click at [485, 210] on icon "checkmark" at bounding box center [483, 213] width 9 height 9
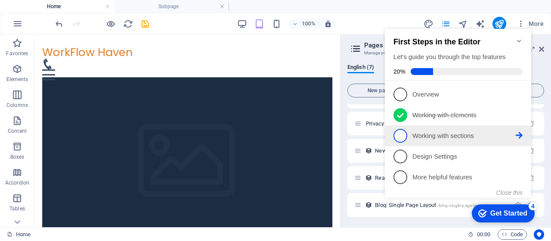
click at [516, 133] on p "Working with sections - incomplete" at bounding box center [464, 135] width 103 height 9
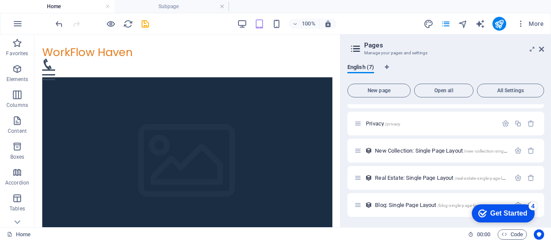
click at [486, 217] on div "checkmark Get Started 4" at bounding box center [503, 213] width 49 height 9
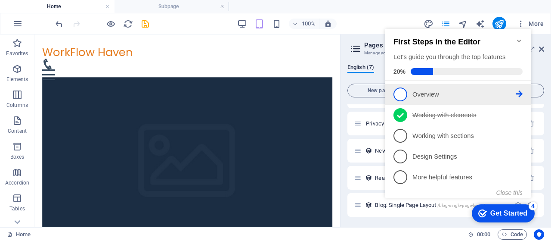
click at [403, 93] on span "1" at bounding box center [401, 94] width 14 height 14
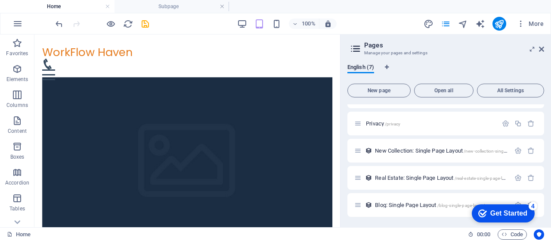
click at [489, 204] on div "checkmark Get Started 4" at bounding box center [503, 213] width 63 height 18
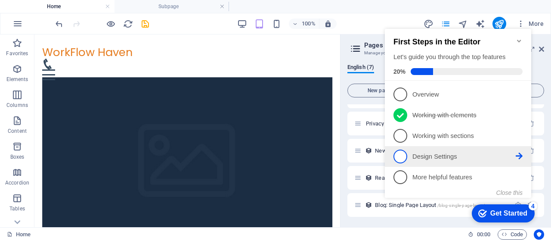
click at [397, 155] on span "4" at bounding box center [401, 156] width 14 height 14
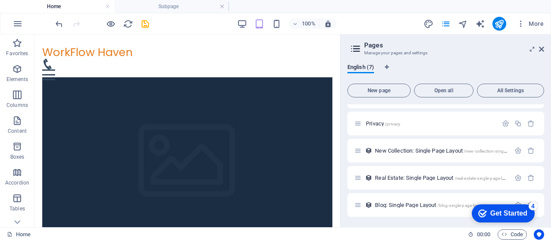
click at [501, 209] on div "Get Started" at bounding box center [509, 213] width 37 height 8
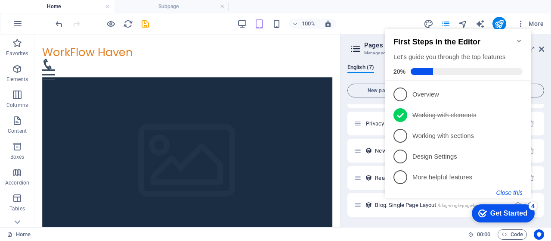
click at [514, 190] on button "Close this" at bounding box center [510, 192] width 26 height 7
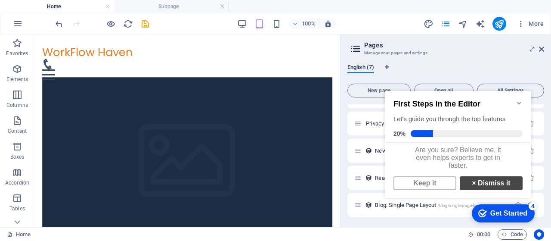
click at [501, 187] on link "× Dismiss it" at bounding box center [491, 183] width 63 height 14
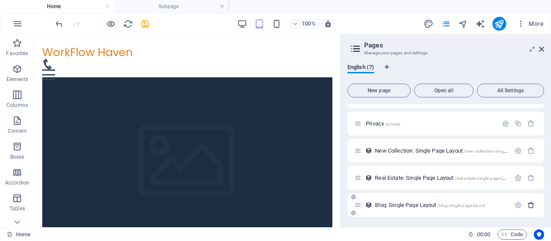
click at [529, 203] on icon "button" at bounding box center [531, 204] width 7 height 7
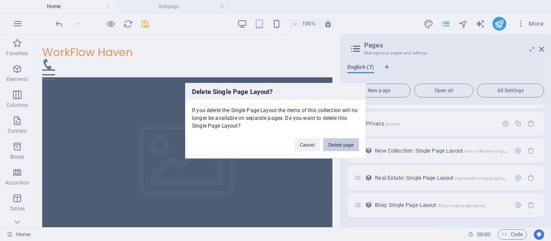
click at [336, 139] on button "Delete page" at bounding box center [341, 144] width 36 height 13
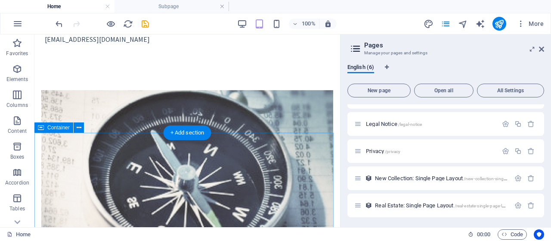
scroll to position [402, 0]
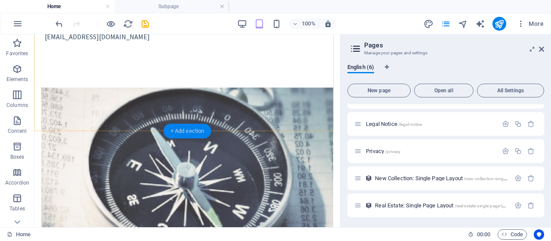
click at [202, 127] on div "+ Add section" at bounding box center [188, 131] width 48 height 15
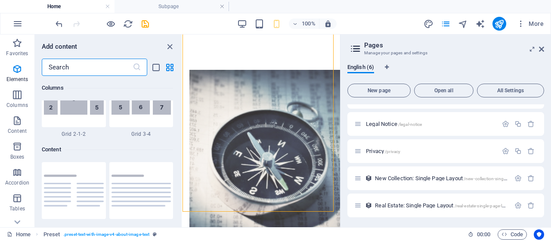
scroll to position [1507, 0]
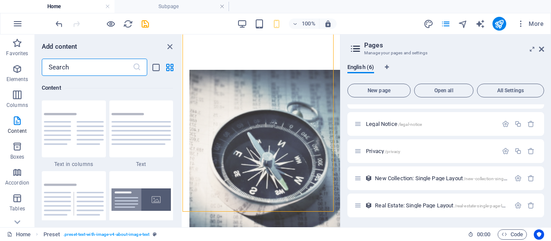
click at [125, 68] on input "text" at bounding box center [87, 67] width 91 height 17
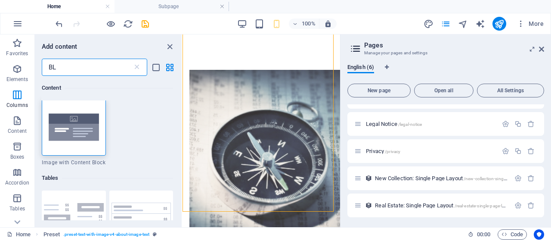
scroll to position [0, 0]
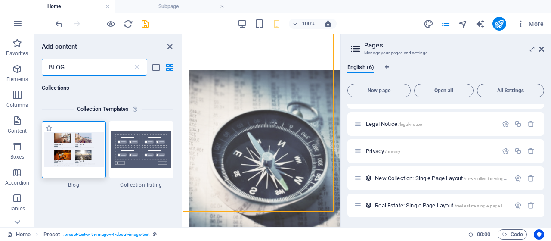
type input "BLOG"
click at [83, 146] on img at bounding box center [74, 149] width 60 height 35
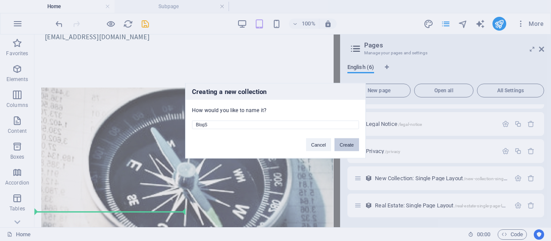
type input "BlogS"
click at [342, 145] on button "Create" at bounding box center [347, 144] width 25 height 13
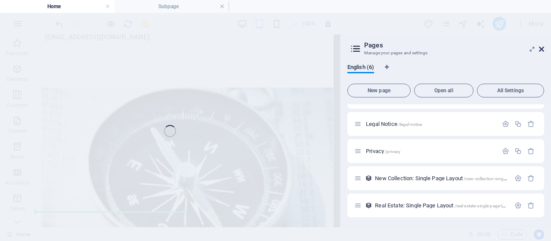
click at [541, 46] on icon at bounding box center [541, 49] width 5 height 7
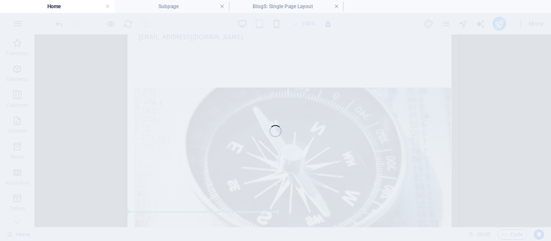
scroll to position [432, 0]
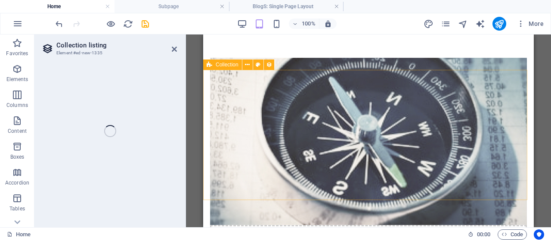
select select "68b8b94d6e12f2d1f801fba1"
select select
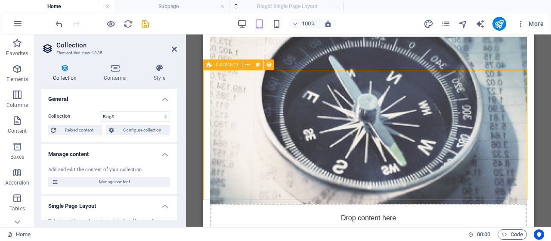
select select "columns.status"
select select "columns.publishing_date"
select select "past"
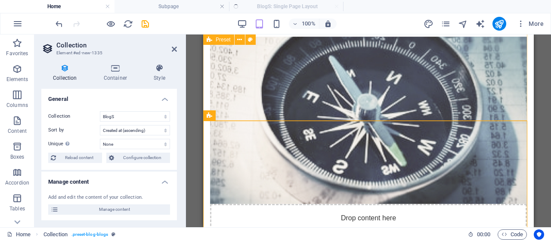
select select "columns.publishing_date_DESC"
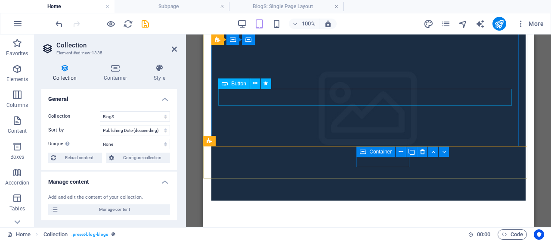
scroll to position [0, 0]
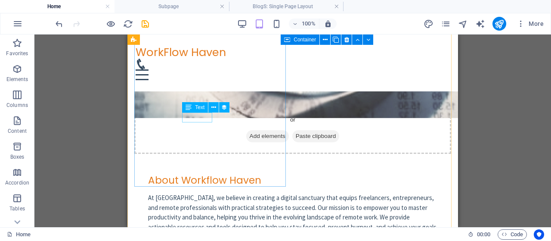
scroll to position [521, 0]
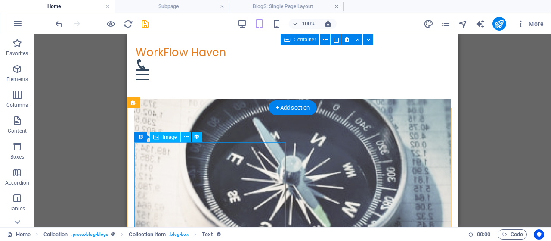
scroll to position [344, 0]
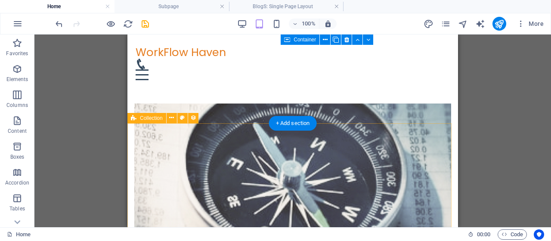
select select "68b8b94d6e12f2d1f801fba1"
select select "columns.publishing_date_DESC"
select select "columns.status"
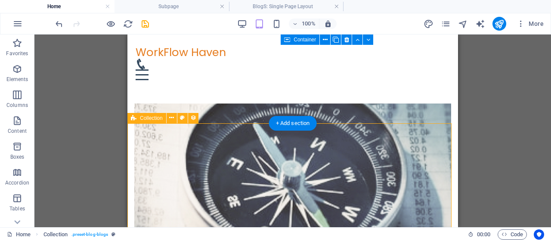
select select "columns.publishing_date"
select select "past"
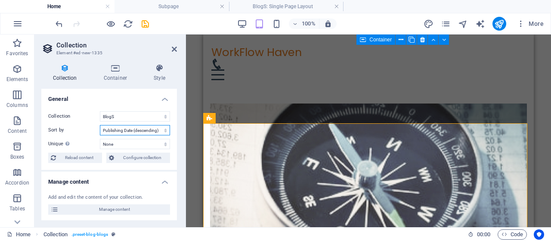
click at [130, 130] on select "Created at (ascending) Created at (descending) Updated at (ascending) Updated a…" at bounding box center [135, 130] width 70 height 10
click at [129, 141] on select "None Name Slug Description Content Category Author Image Publishing Date Status" at bounding box center [135, 144] width 70 height 10
click at [79, 141] on label "Unique Display only unique values. Leave disabled if unclear." at bounding box center [74, 144] width 52 height 10
click at [100, 141] on select "None Name Slug Description Content Category Author Image Publishing Date Status" at bounding box center [135, 144] width 70 height 10
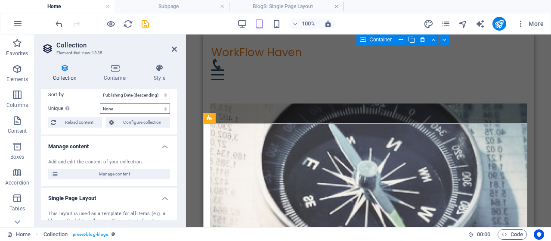
scroll to position [37, 0]
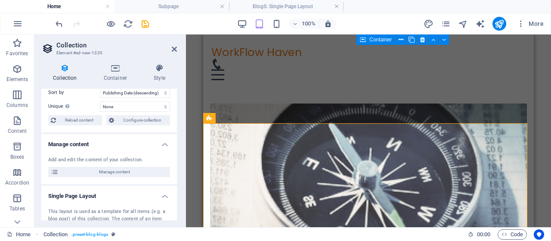
click at [100, 169] on span "Manage content" at bounding box center [114, 172] width 106 height 10
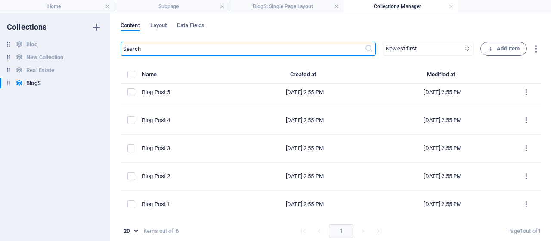
scroll to position [3, 0]
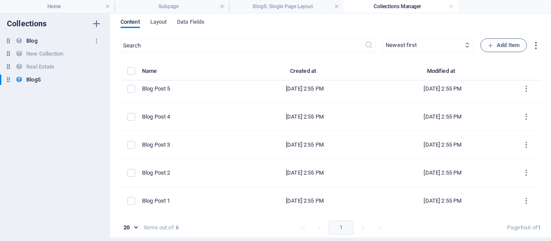
click at [53, 44] on div "Blog Blog" at bounding box center [51, 41] width 102 height 10
click at [532, 45] on icon "button" at bounding box center [536, 45] width 10 height 10
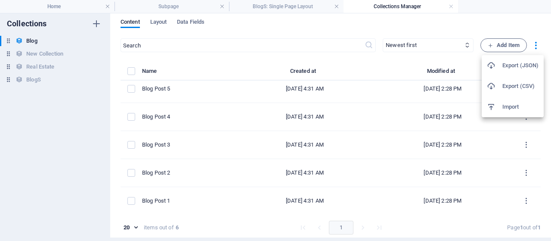
drag, startPoint x: 28, startPoint y: 42, endPoint x: 12, endPoint y: 38, distance: 17.1
click at [12, 38] on div at bounding box center [275, 120] width 551 height 241
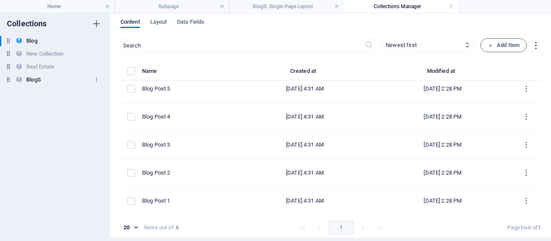
click at [29, 75] on h6 "BlogS" at bounding box center [33, 80] width 14 height 10
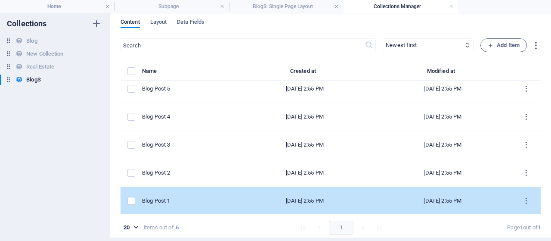
click at [204, 199] on div "Blog Post 1" at bounding box center [185, 201] width 87 height 8
click at [204, 199] on div "​ Newest first Oldest first Last modified Name (ascending) Name (descending) Sl…" at bounding box center [331, 139] width 420 height 203
select select "Category 2"
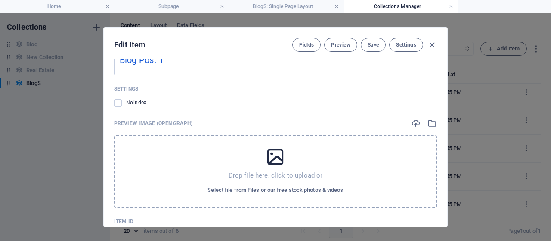
scroll to position [830, 0]
click at [433, 41] on icon "button" at bounding box center [432, 45] width 10 height 10
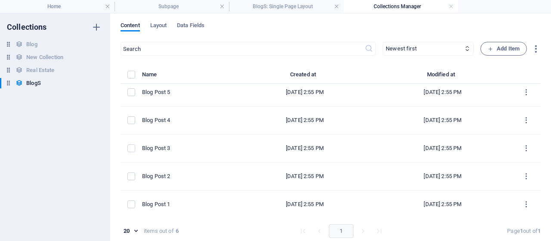
type input "2025-09-03"
type input "blog-post-1"
click at [284, 9] on h4 "BlogS: Single Page Layout" at bounding box center [286, 6] width 115 height 9
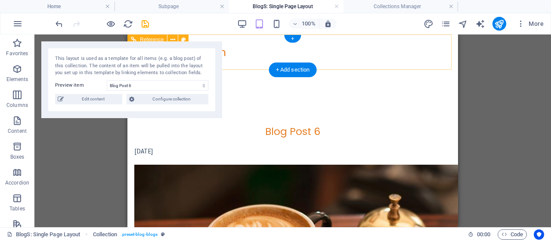
click at [264, 65] on div "WorkFlow Haven Menu Home About Services FAQ Contact" at bounding box center [292, 62] width 331 height 57
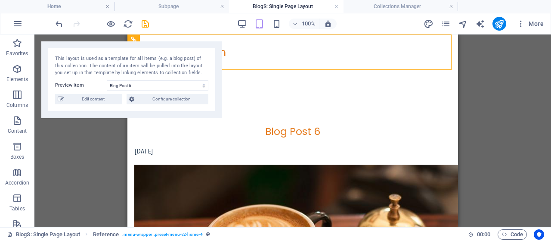
click at [95, 142] on div "Drag here to replace the existing content. Press “Ctrl” if you want to create a…" at bounding box center [292, 130] width 517 height 193
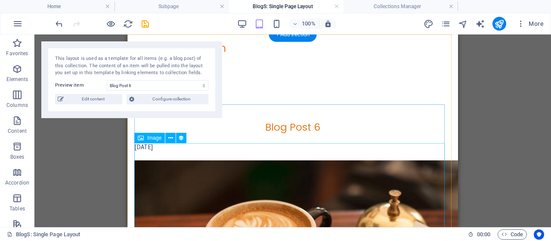
scroll to position [0, 0]
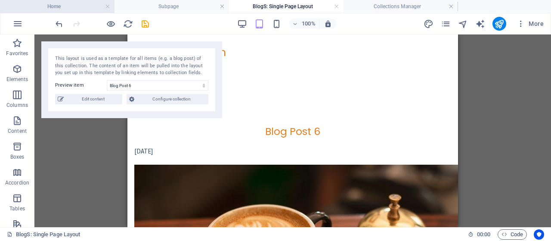
click at [89, 5] on h4 "Home" at bounding box center [57, 6] width 115 height 9
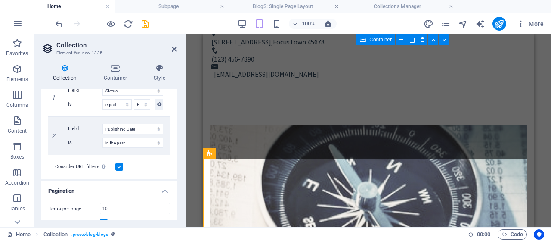
scroll to position [252, 0]
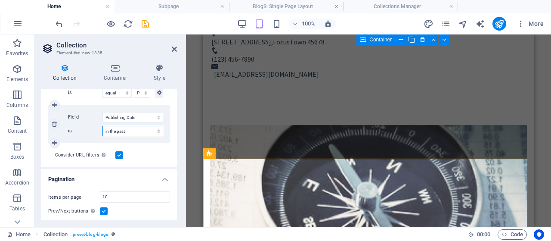
click at [150, 131] on select "in the past in the future before before or at after after or at" at bounding box center [133, 131] width 61 height 10
click at [86, 166] on div "Consider URL filters In addition to the filters set above, filters set via the …" at bounding box center [109, 155] width 122 height 24
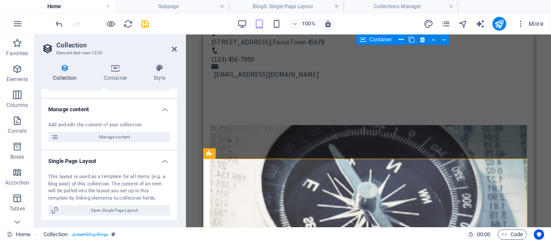
scroll to position [0, 0]
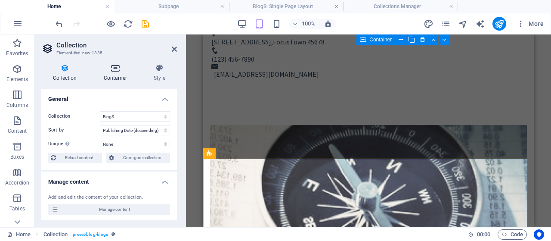
click at [114, 75] on h4 "Container" at bounding box center [117, 73] width 50 height 18
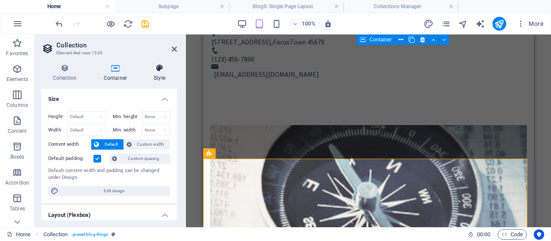
click at [160, 70] on icon at bounding box center [159, 68] width 35 height 9
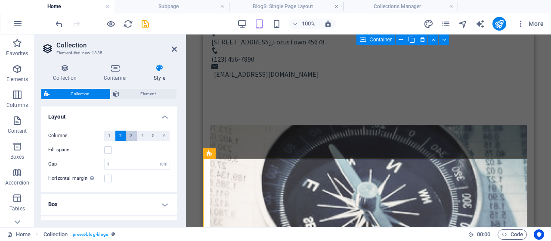
click at [128, 137] on button "3" at bounding box center [131, 136] width 11 height 10
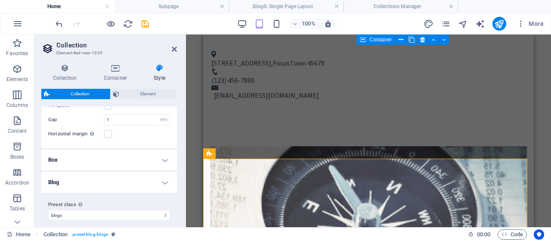
scroll to position [45, 0]
click at [170, 152] on h4 "Box" at bounding box center [109, 159] width 136 height 21
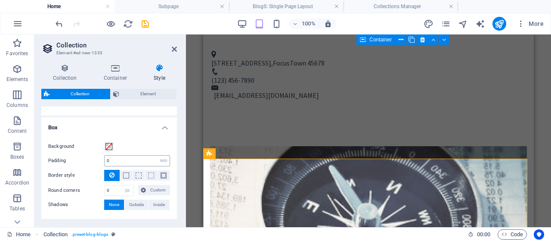
scroll to position [74, 0]
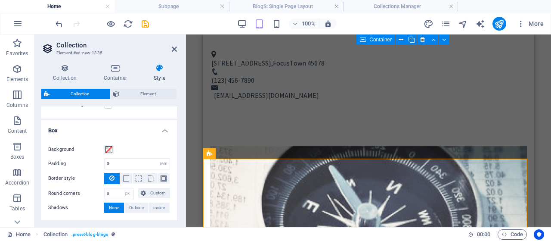
click at [162, 130] on h4 "Box" at bounding box center [109, 128] width 136 height 16
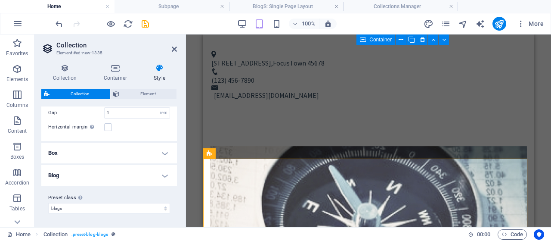
scroll to position [51, 0]
click at [165, 174] on h4 "Blog" at bounding box center [109, 175] width 136 height 21
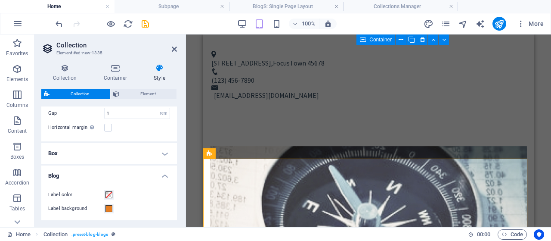
scroll to position [74, 0]
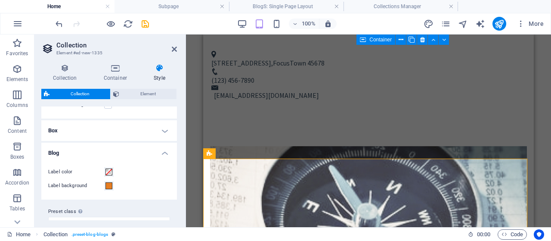
click at [161, 150] on h4 "Blog" at bounding box center [109, 151] width 136 height 16
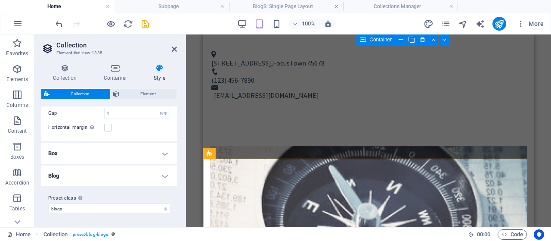
scroll to position [50, 0]
click at [113, 208] on select "post-real-estate blog post-blog post-new-collection blogs Add preset class" at bounding box center [109, 209] width 122 height 10
click at [48, 204] on select "post-real-estate blog post-blog post-new-collection blogs Add preset class" at bounding box center [109, 209] width 122 height 10
click at [139, 97] on span "Element" at bounding box center [148, 94] width 52 height 10
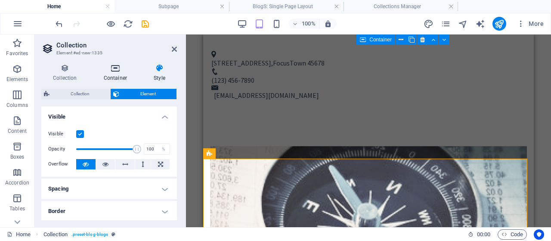
click at [112, 70] on icon at bounding box center [115, 68] width 47 height 9
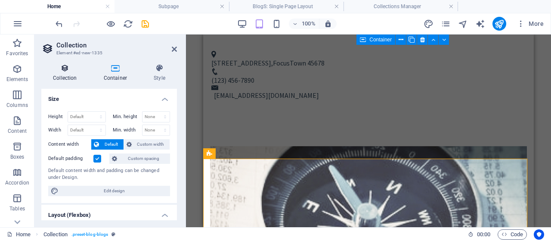
click at [74, 68] on icon at bounding box center [64, 68] width 47 height 9
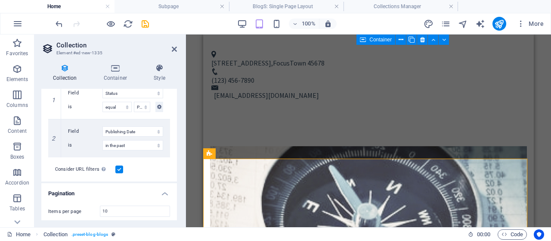
scroll to position [320, 0]
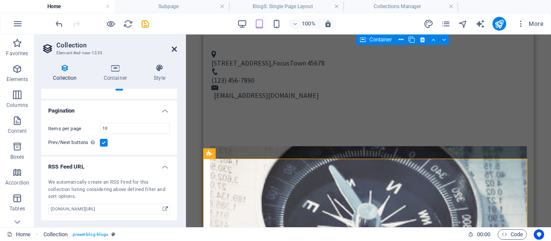
click at [175, 46] on icon at bounding box center [174, 49] width 5 height 7
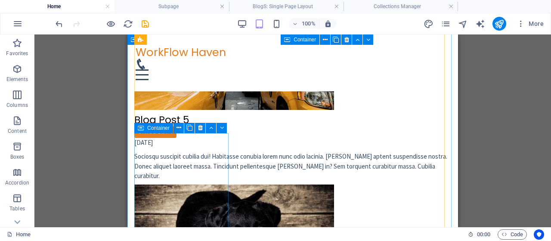
scroll to position [1084, 0]
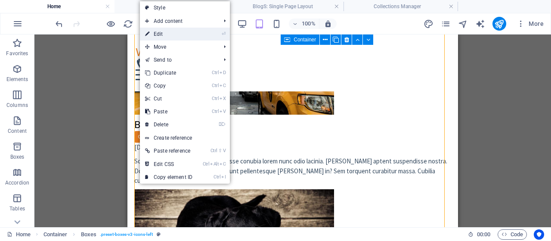
click at [162, 29] on link "⏎ Edit" at bounding box center [169, 34] width 58 height 13
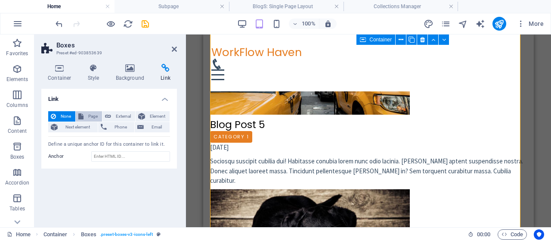
click at [93, 113] on span "Page" at bounding box center [92, 116] width 13 height 10
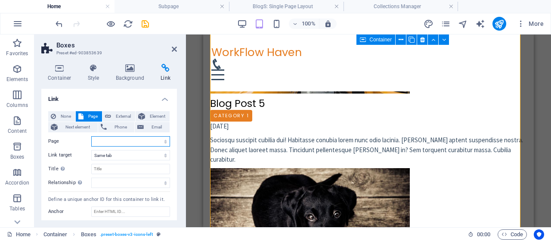
click at [120, 137] on select "Home Subpage Legal Notice Privacy" at bounding box center [130, 141] width 79 height 10
select select "0"
click at [91, 136] on select "Home Subpage Legal Notice Privacy" at bounding box center [130, 141] width 79 height 10
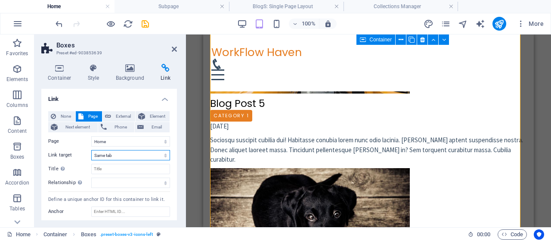
click at [115, 154] on select "New tab Same tab Overlay" at bounding box center [130, 155] width 79 height 10
click at [91, 150] on select "New tab Same tab Overlay" at bounding box center [130, 155] width 79 height 10
click at [116, 140] on select "Home Subpage Legal Notice Privacy" at bounding box center [130, 141] width 79 height 10
click at [120, 139] on select "Home Subpage Legal Notice Privacy" at bounding box center [130, 141] width 79 height 10
click at [121, 156] on select "New tab Same tab Overlay" at bounding box center [130, 155] width 79 height 10
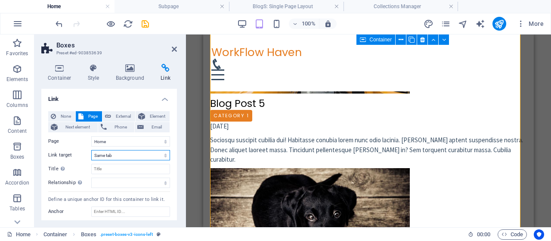
click at [91, 150] on select "New tab Same tab Overlay" at bounding box center [130, 155] width 79 height 10
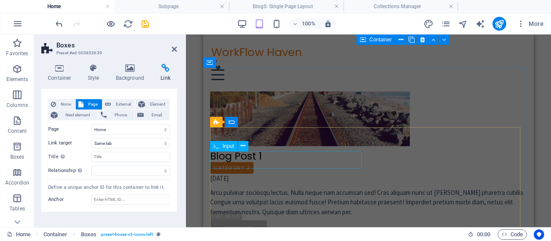
scroll to position [1781, 0]
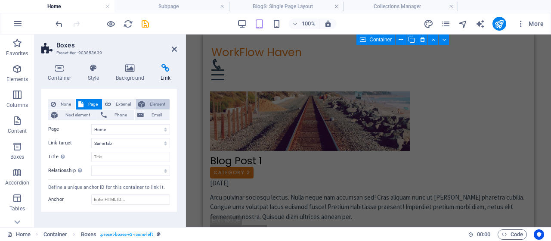
click at [145, 101] on button "Element" at bounding box center [153, 104] width 34 height 10
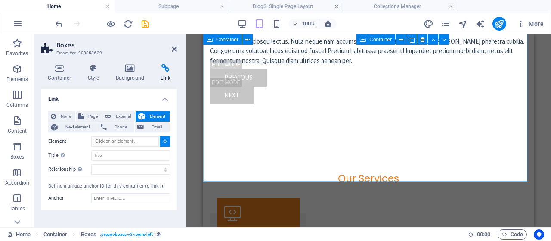
scroll to position [1937, 0]
type input "#ed-903853915"
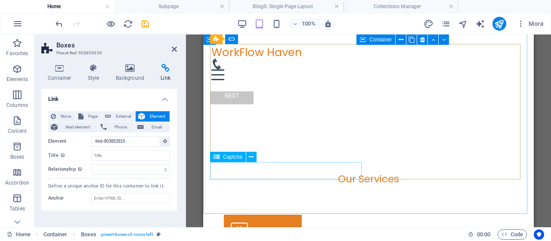
scroll to position [1073, 0]
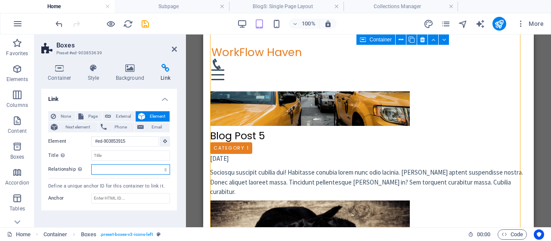
click at [140, 172] on select "alternate author bookmark external help license next nofollow noreferrer noopen…" at bounding box center [130, 169] width 79 height 10
select select "alternate"
click at [91, 164] on select "alternate author bookmark external help license next nofollow noreferrer noopen…" at bounding box center [130, 169] width 79 height 10
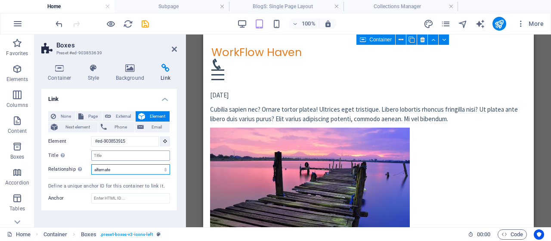
scroll to position [1037, 0]
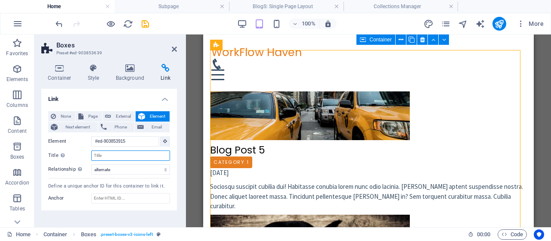
click at [125, 151] on input "Title Additional link description, should not be the same as the link text. The…" at bounding box center [130, 155] width 79 height 10
type input "g"
type input "Get in touch"
click at [56, 222] on div "Container Style Background Link Size Height Default px rem % vh vw Min. height …" at bounding box center [108, 142] width 149 height 170
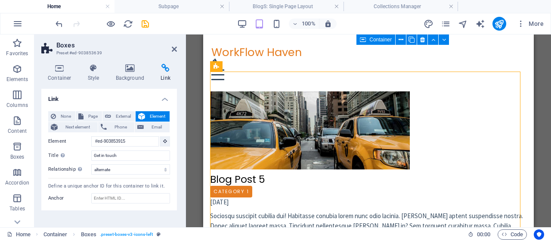
scroll to position [1002, 0]
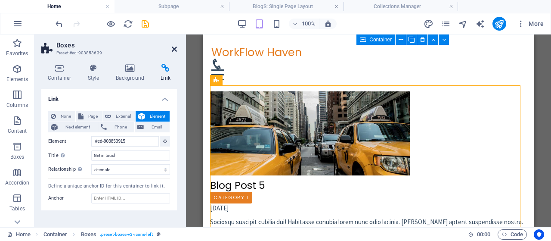
click at [173, 50] on icon at bounding box center [174, 49] width 5 height 7
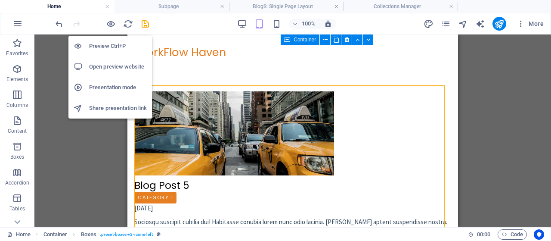
click at [124, 64] on h6 "Open preview website" at bounding box center [118, 67] width 58 height 10
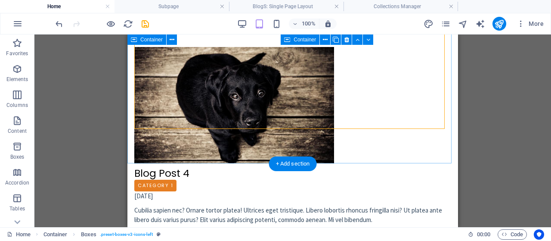
scroll to position [1227, 0]
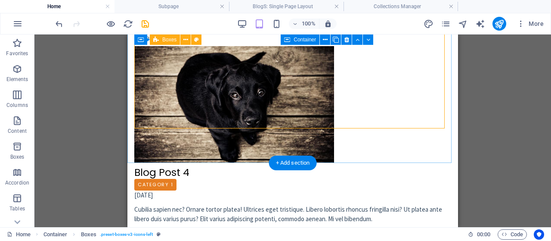
select select "alternate"
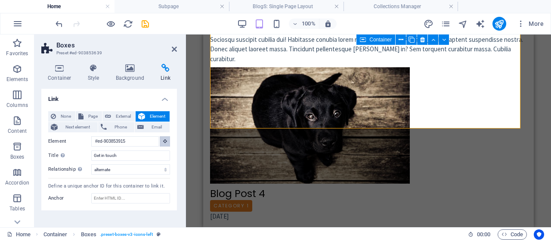
click at [166, 139] on icon at bounding box center [165, 141] width 4 height 4
click at [181, 124] on div "Container Style Background Link Size Height Default px rem % vh vw Min. height …" at bounding box center [108, 142] width 149 height 170
click at [186, 155] on aside "Boxes Preset #ed-903853639 Container Style Background Link Size Height Default …" at bounding box center [110, 130] width 152 height 193
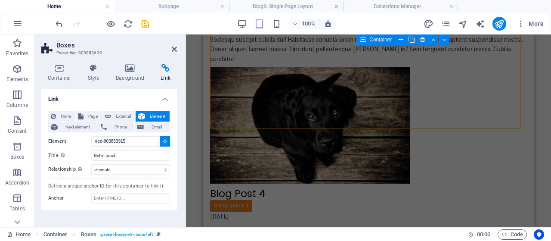
click at [187, 183] on div "Drag here to replace the existing content. Press “Ctrl” if you want to create a…" at bounding box center [368, 130] width 365 height 193
click at [173, 51] on icon at bounding box center [174, 49] width 5 height 7
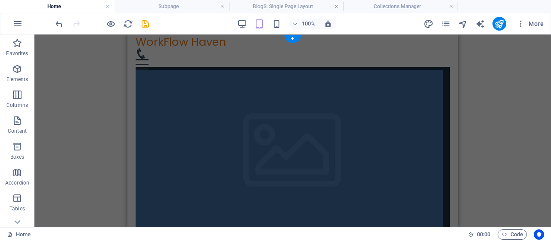
scroll to position [0, 0]
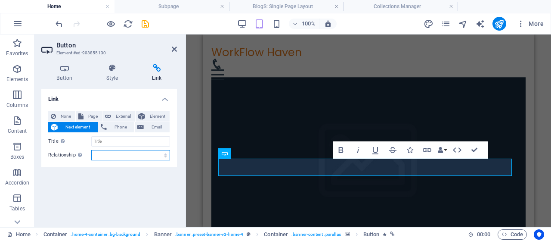
click at [120, 155] on select "alternate author bookmark external help license next nofollow noreferrer noopen…" at bounding box center [130, 155] width 79 height 10
click at [103, 186] on div "Link None Page External Element Next element Phone Email Page Home Subpage Lega…" at bounding box center [109, 154] width 136 height 131
click at [66, 71] on icon at bounding box center [64, 68] width 47 height 9
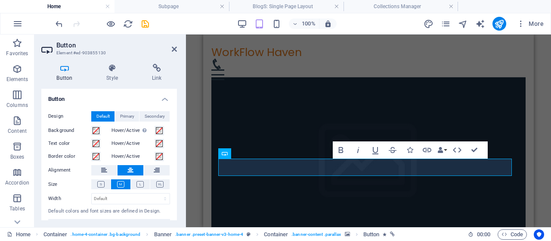
scroll to position [16, 0]
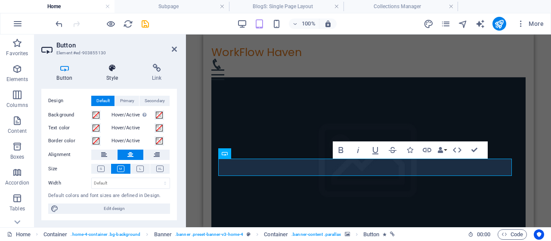
click at [110, 68] on icon at bounding box center [112, 68] width 42 height 9
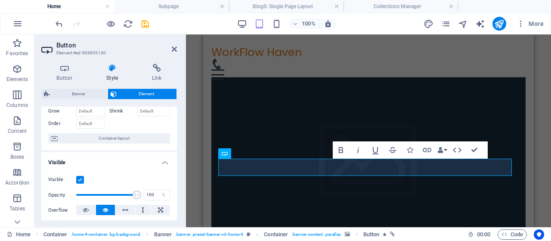
scroll to position [37, 0]
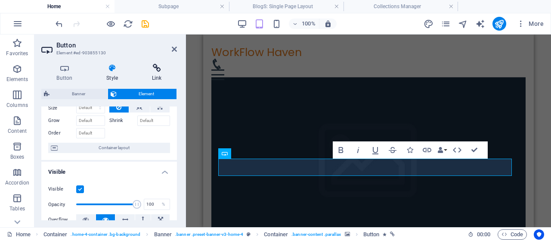
click at [155, 68] on icon at bounding box center [157, 68] width 40 height 9
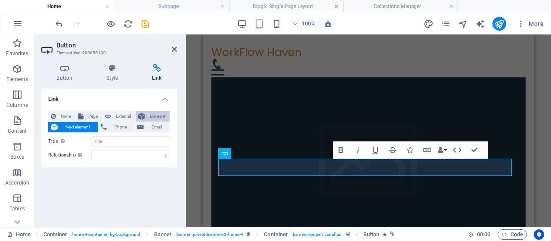
click at [150, 117] on span "Element" at bounding box center [157, 116] width 19 height 10
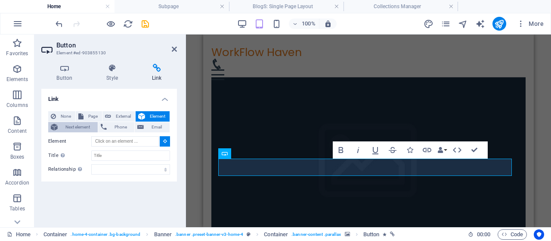
click at [86, 128] on span "Next element" at bounding box center [77, 127] width 35 height 10
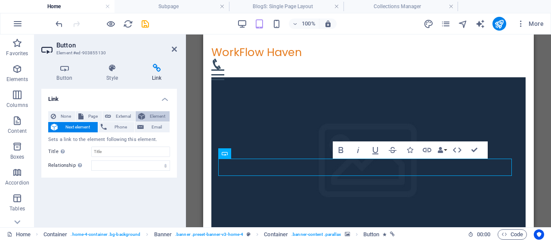
click at [144, 116] on icon at bounding box center [141, 116] width 7 height 10
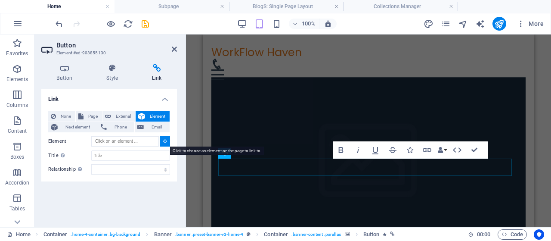
click at [163, 140] on icon at bounding box center [165, 141] width 4 height 4
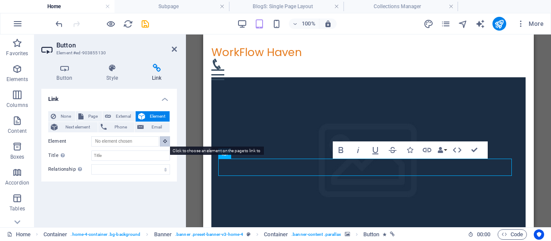
click at [163, 140] on icon at bounding box center [165, 141] width 4 height 4
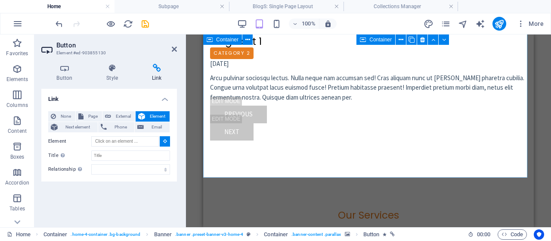
scroll to position [1940, 0]
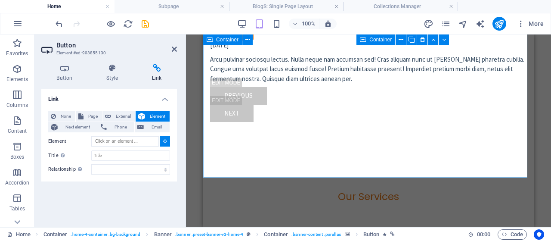
type input "#ed-903853915"
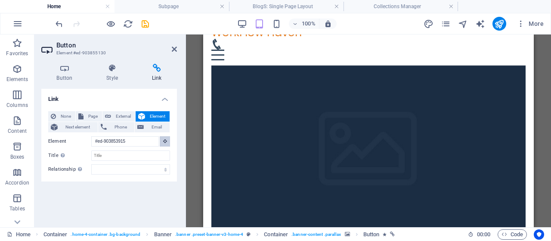
scroll to position [19, 0]
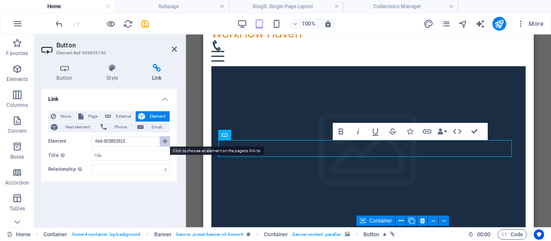
click at [163, 145] on button at bounding box center [165, 141] width 10 height 10
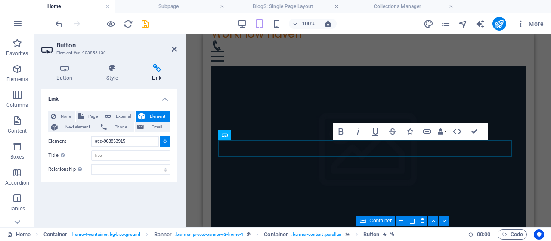
click at [171, 196] on div "Link None Page External Element Next element Phone Email Page Home Subpage Lega…" at bounding box center [109, 154] width 136 height 131
click at [196, 184] on div "Drag here to replace the existing content. Press “Ctrl” if you want to create a…" at bounding box center [368, 130] width 365 height 193
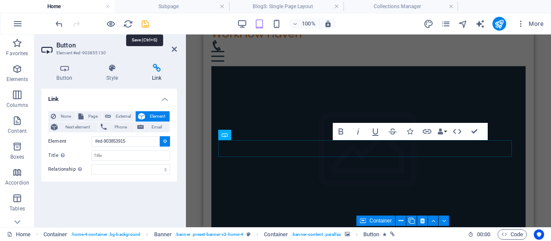
click at [146, 25] on icon "save" at bounding box center [145, 24] width 10 height 10
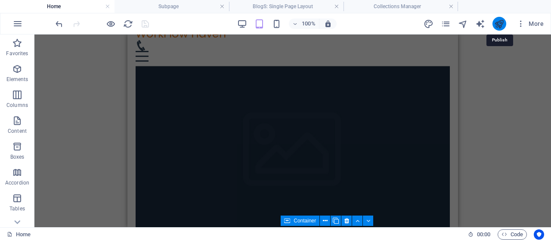
click at [504, 23] on icon "publish" at bounding box center [499, 24] width 10 height 10
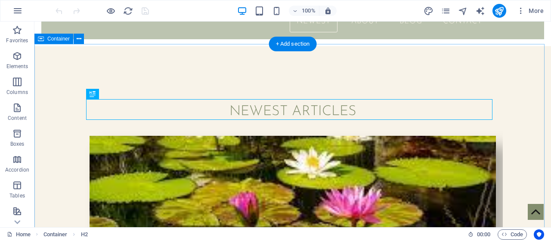
scroll to position [130, 0]
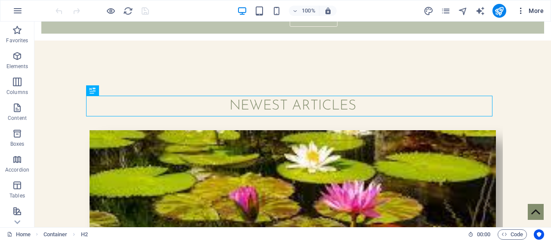
click at [525, 6] on button "More" at bounding box center [530, 11] width 34 height 14
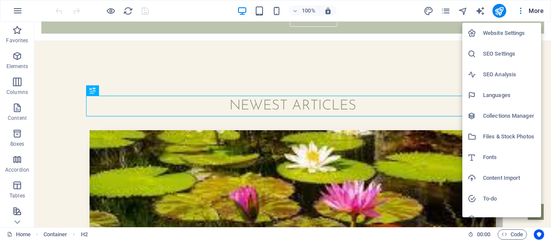
click at [497, 57] on h6 "SEO Settings" at bounding box center [509, 54] width 53 height 10
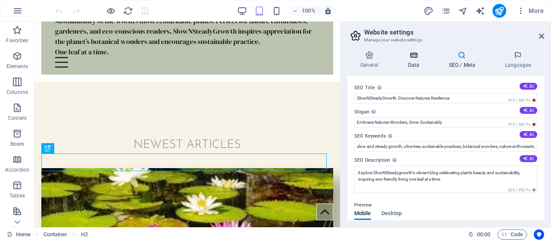
click at [420, 51] on icon at bounding box center [413, 55] width 37 height 9
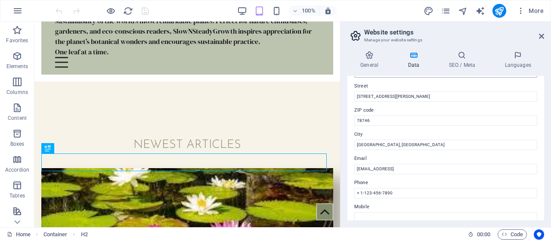
scroll to position [99, 0]
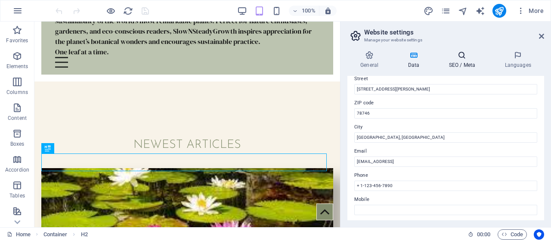
click at [454, 62] on h4 "SEO / Meta" at bounding box center [464, 60] width 56 height 18
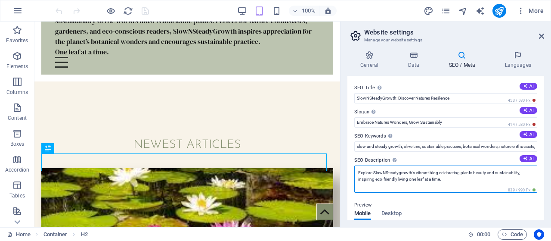
click at [422, 171] on textarea "Explore SlowNSteadygrowth's vibrant blog celebrating plants beauty and sustaina…" at bounding box center [445, 178] width 183 height 27
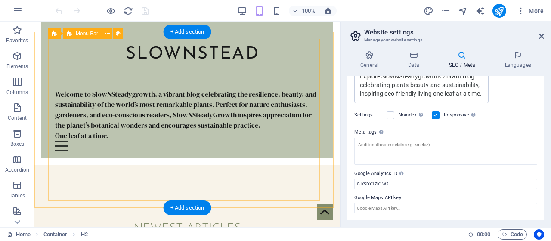
scroll to position [0, 0]
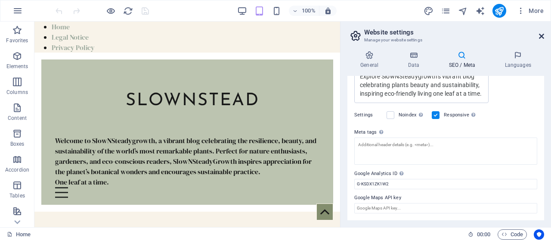
click at [541, 33] on icon at bounding box center [541, 36] width 5 height 7
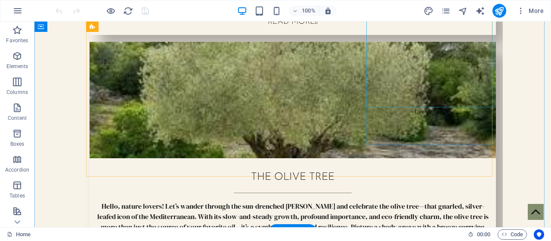
scroll to position [459, 0]
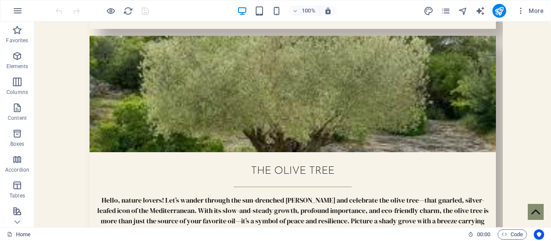
click at [391, 5] on div "100% More" at bounding box center [301, 11] width 494 height 14
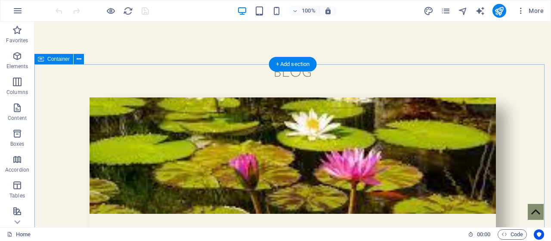
scroll to position [2717, 0]
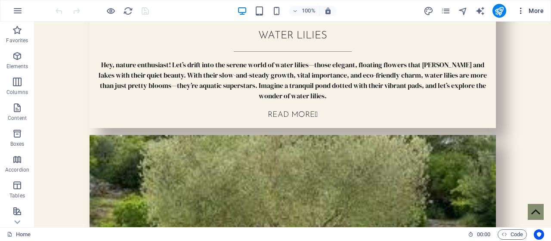
click at [519, 12] on icon "button" at bounding box center [521, 10] width 9 height 9
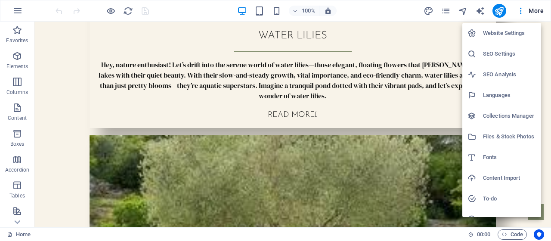
click at [508, 37] on h6 "Website Settings" at bounding box center [509, 33] width 53 height 10
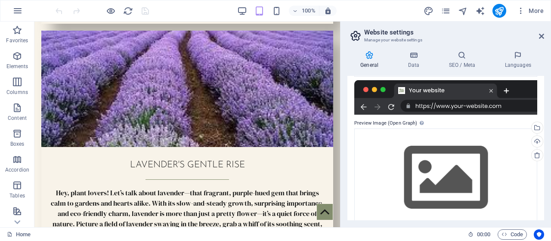
scroll to position [205, 0]
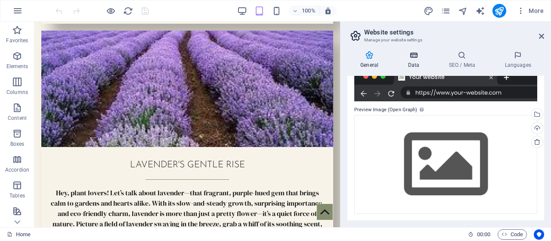
click at [415, 57] on icon at bounding box center [413, 55] width 37 height 9
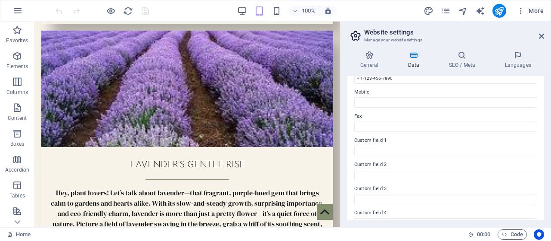
scroll to position [269, 0]
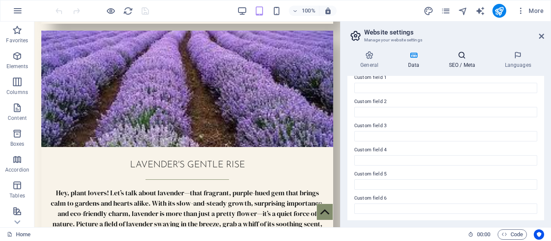
click at [459, 62] on h4 "SEO / Meta" at bounding box center [464, 60] width 56 height 18
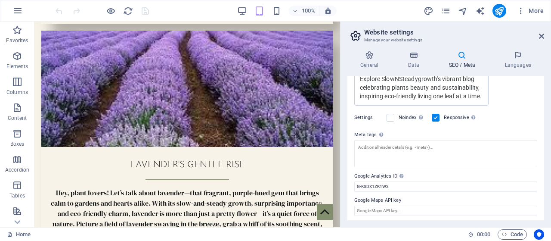
scroll to position [233, 0]
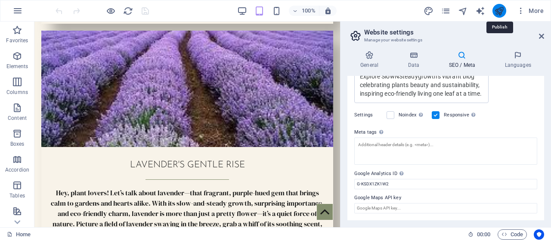
click at [497, 11] on icon "publish" at bounding box center [499, 11] width 10 height 10
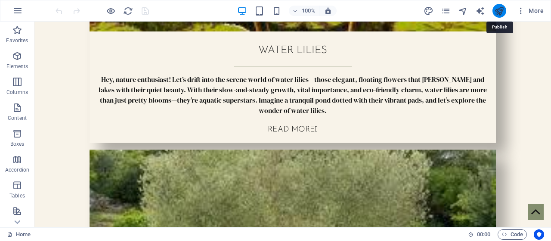
scroll to position [2717, 0]
